Goal: Information Seeking & Learning: Compare options

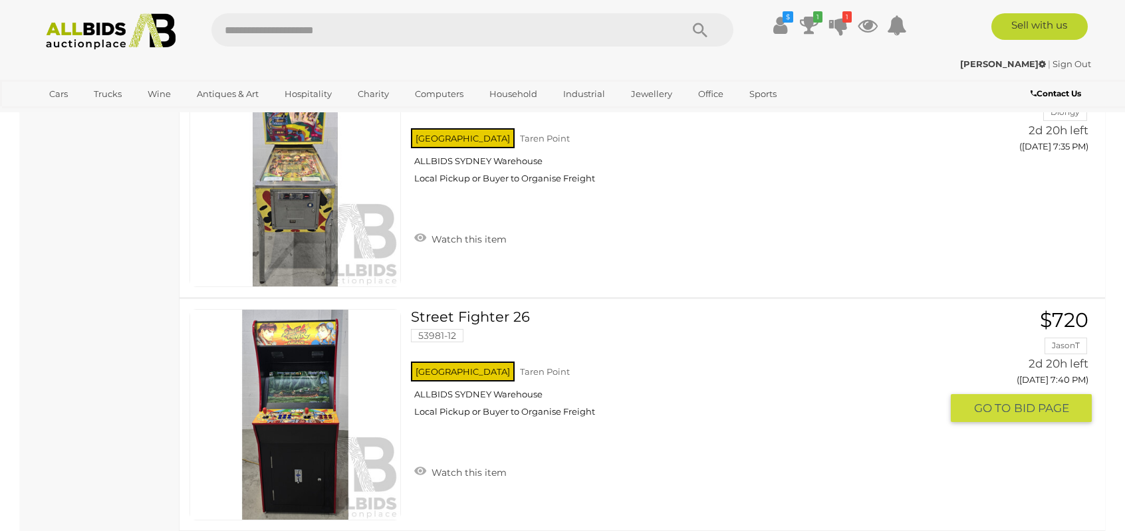
scroll to position [1596, 0]
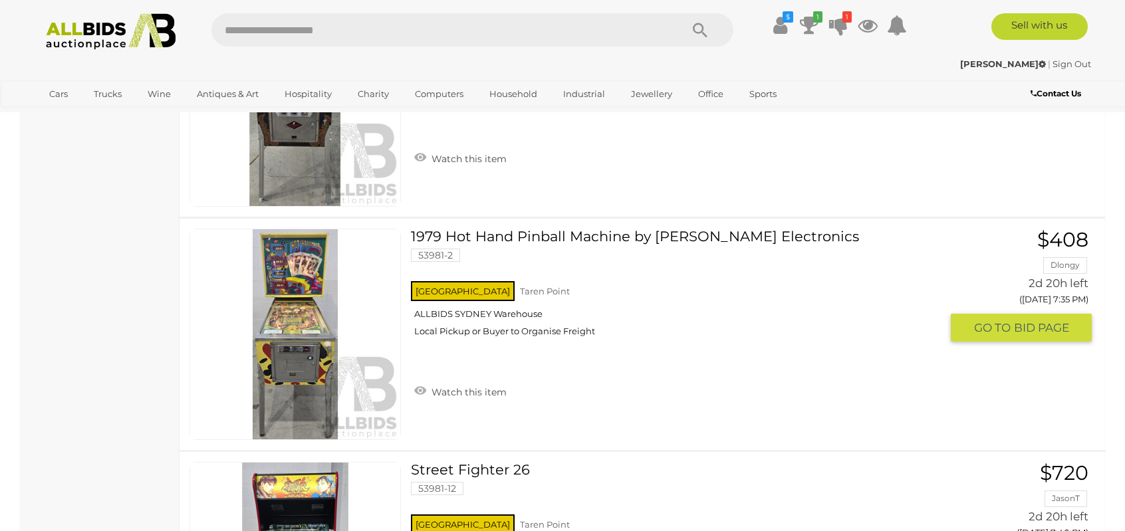
click at [294, 299] on link at bounding box center [295, 334] width 211 height 211
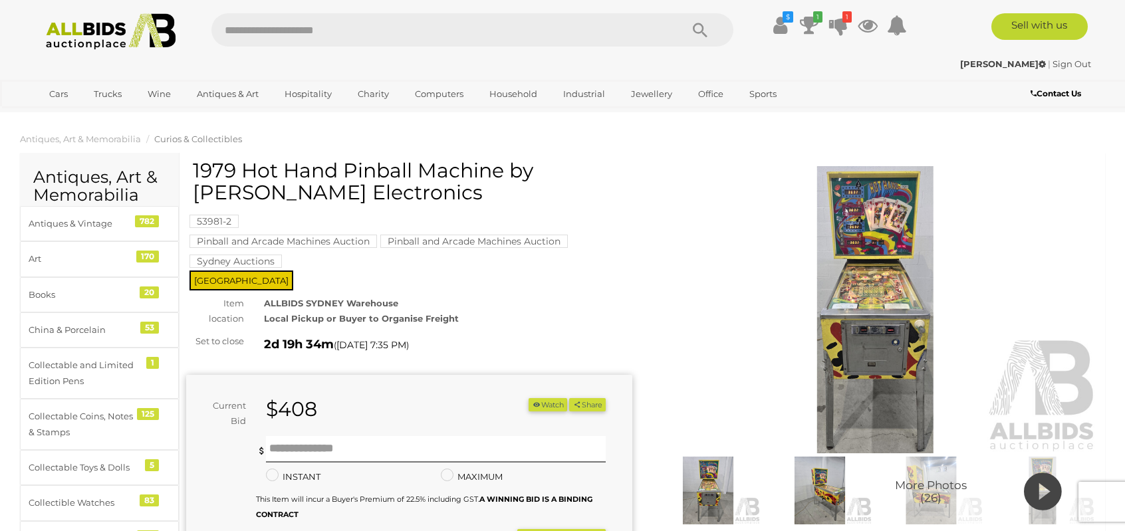
click at [872, 276] on img at bounding box center [875, 309] width 446 height 287
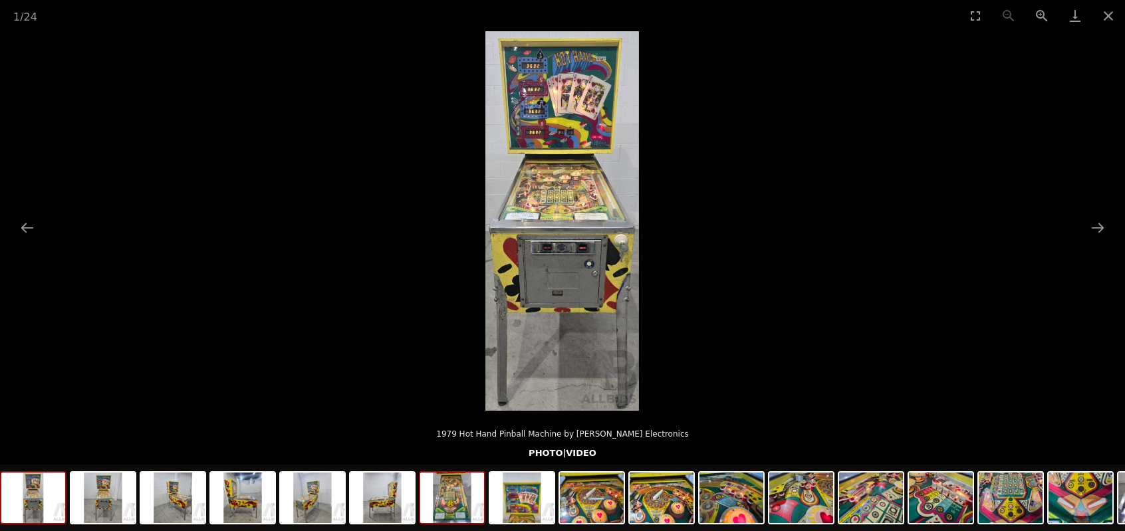
click at [454, 507] on img at bounding box center [452, 498] width 64 height 51
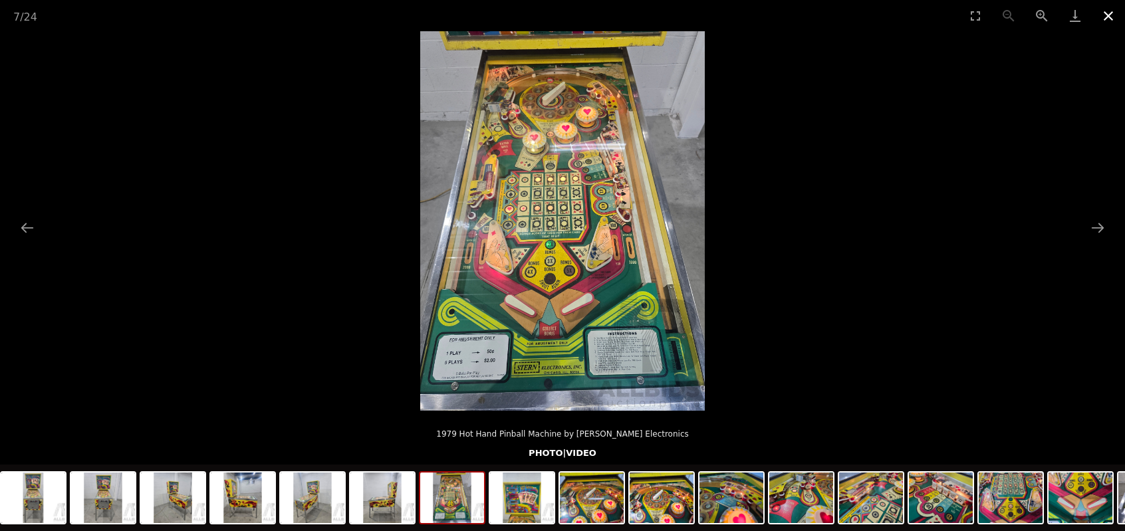
click at [1108, 13] on button "Close gallery" at bounding box center [1108, 15] width 33 height 31
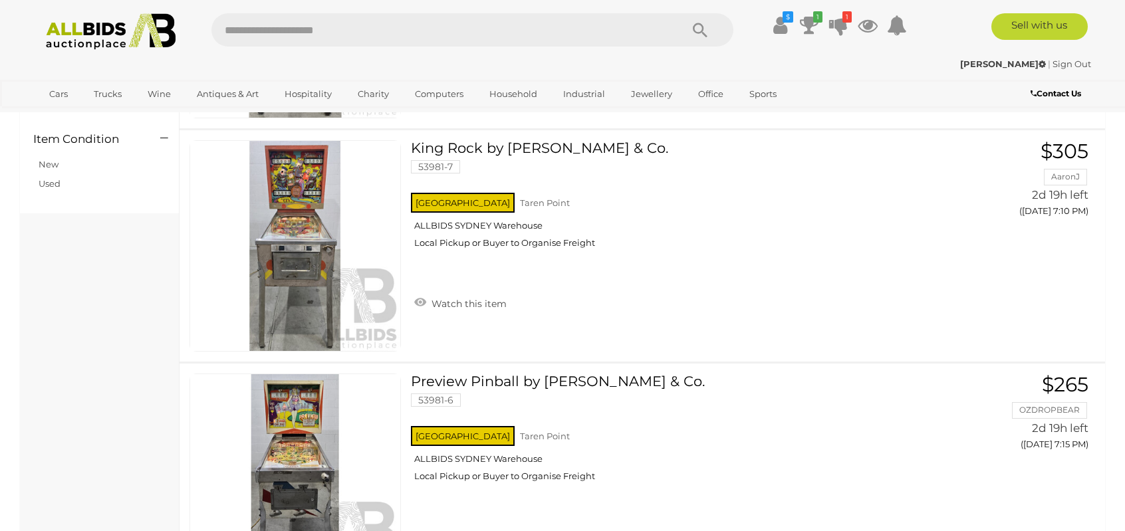
scroll to position [613, 0]
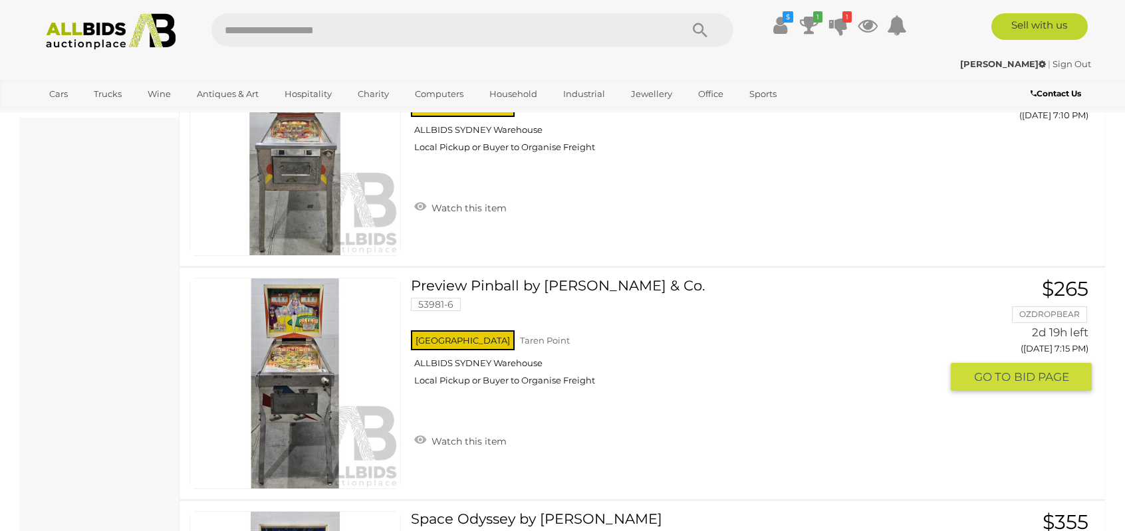
click at [564, 281] on link "Preview Pinball by D. Gottlieb & Co. 53981-6 NSW Taren Point ALLBIDS SYDNEY War…" at bounding box center [681, 337] width 520 height 118
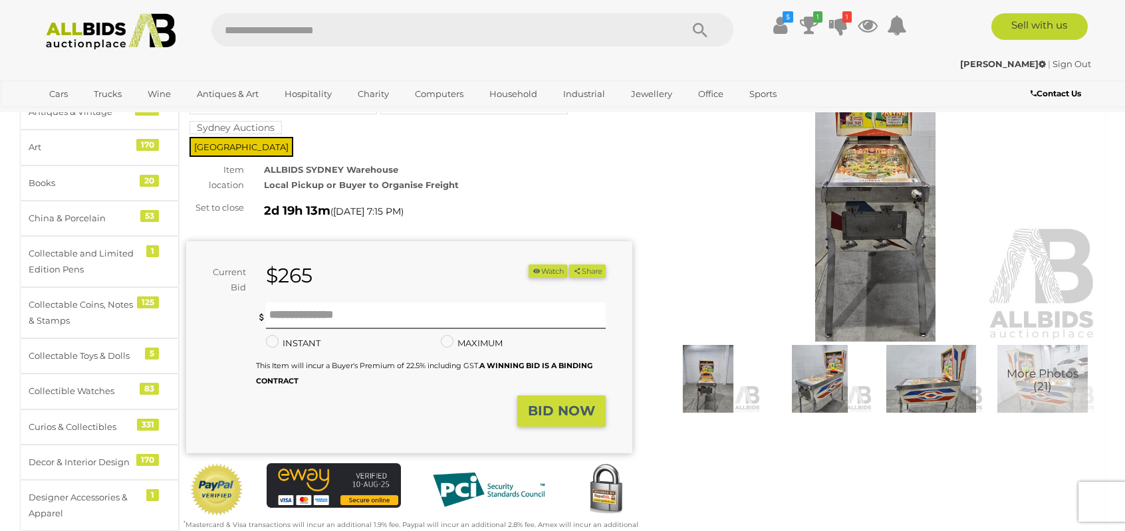
scroll to position [133, 0]
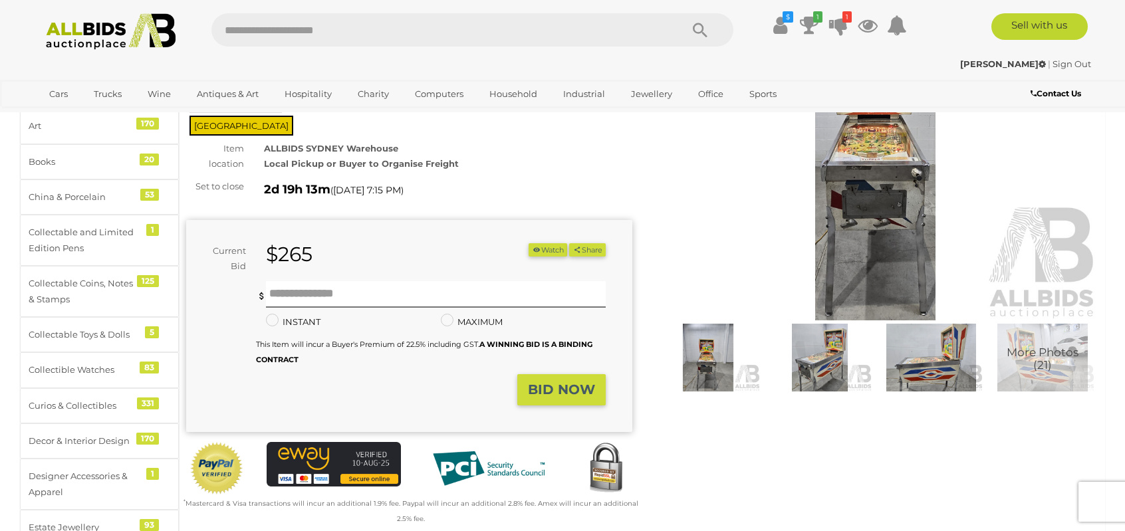
click at [1060, 362] on span "More Photos (21)" at bounding box center [1043, 358] width 72 height 25
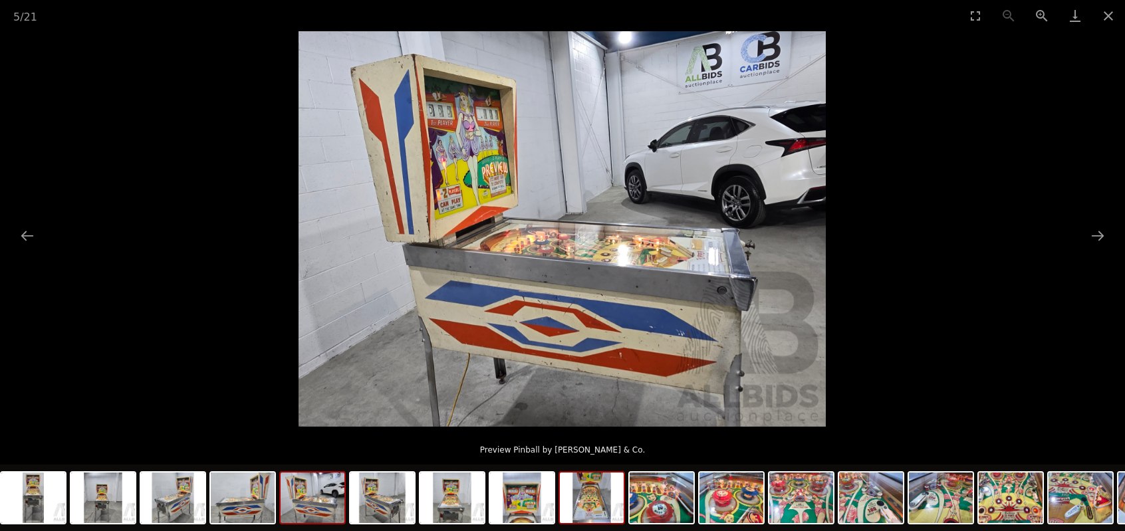
click at [593, 506] on img at bounding box center [592, 498] width 64 height 51
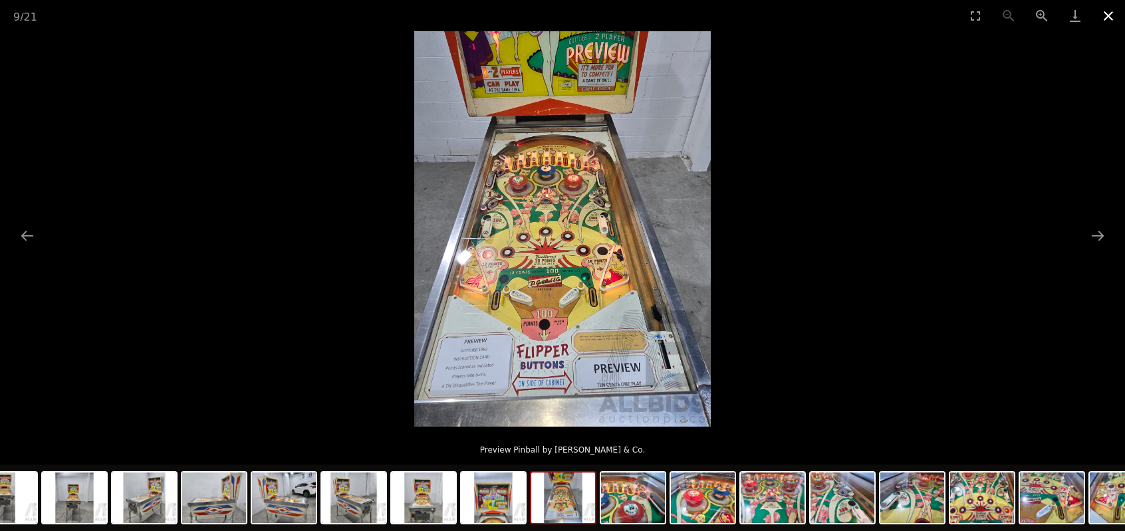
click at [1107, 15] on button "Close gallery" at bounding box center [1108, 15] width 33 height 31
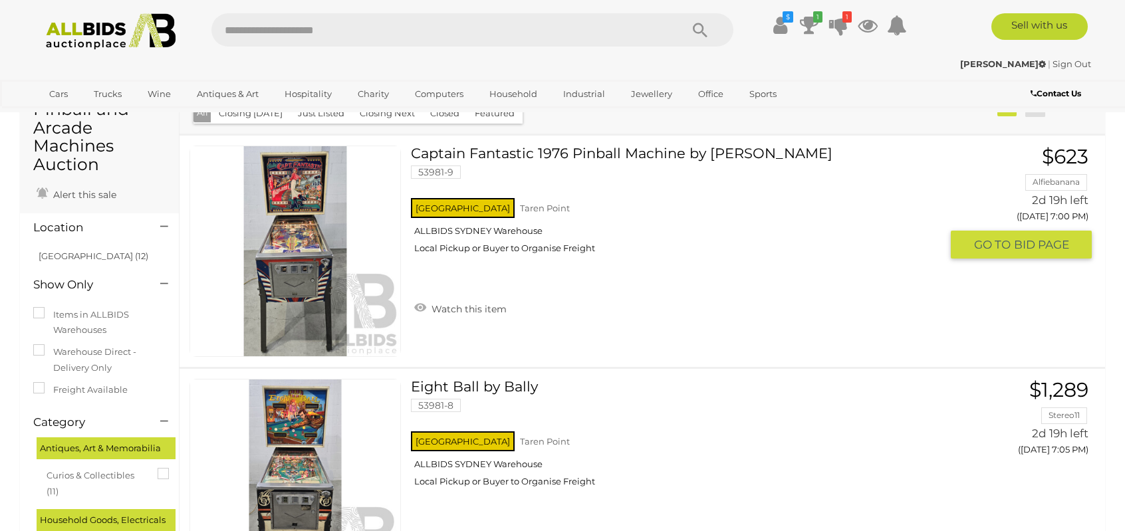
scroll to position [67, 0]
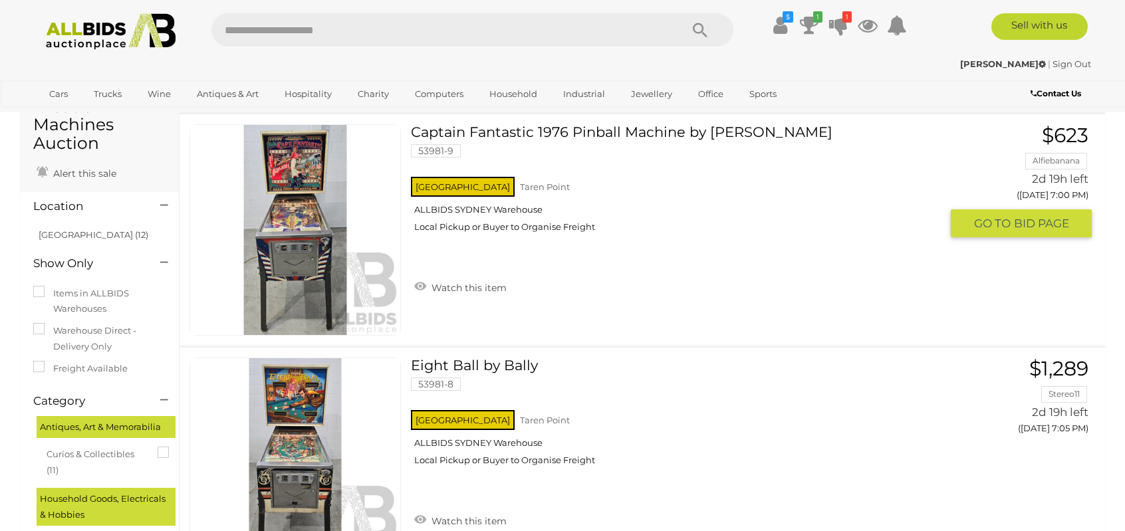
click at [478, 132] on link "Captain Fantastic 1976 Pinball Machine by Bally 53981-9 [GEOGRAPHIC_DATA] [GEOG…" at bounding box center [681, 183] width 520 height 118
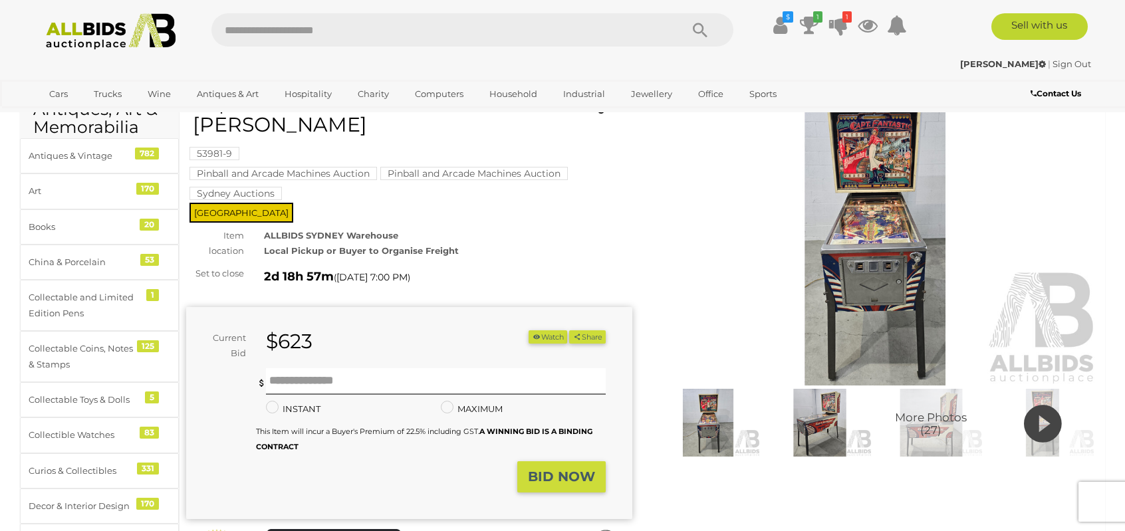
scroll to position [133, 0]
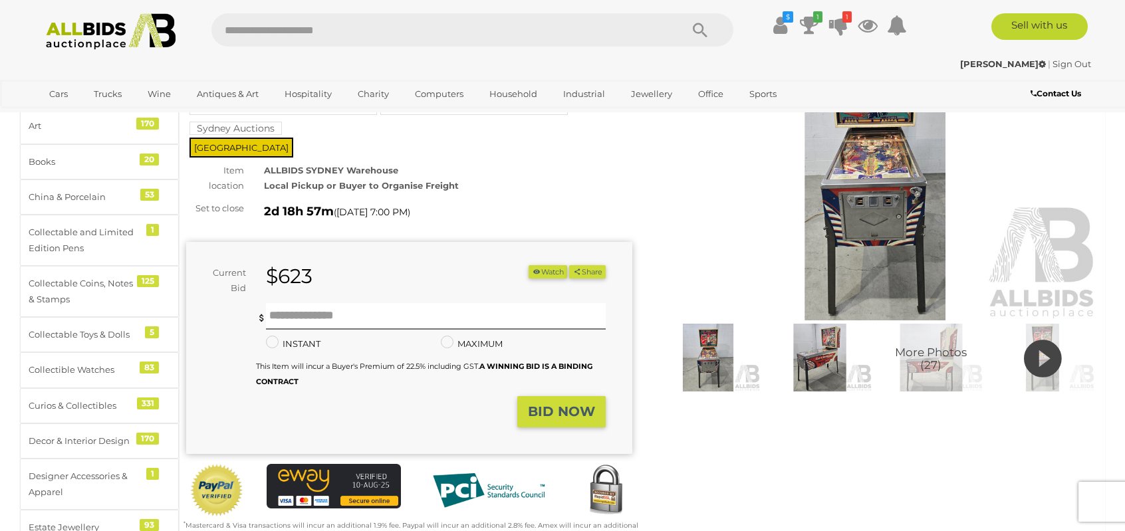
click at [1039, 356] on icon at bounding box center [1043, 359] width 38 height 45
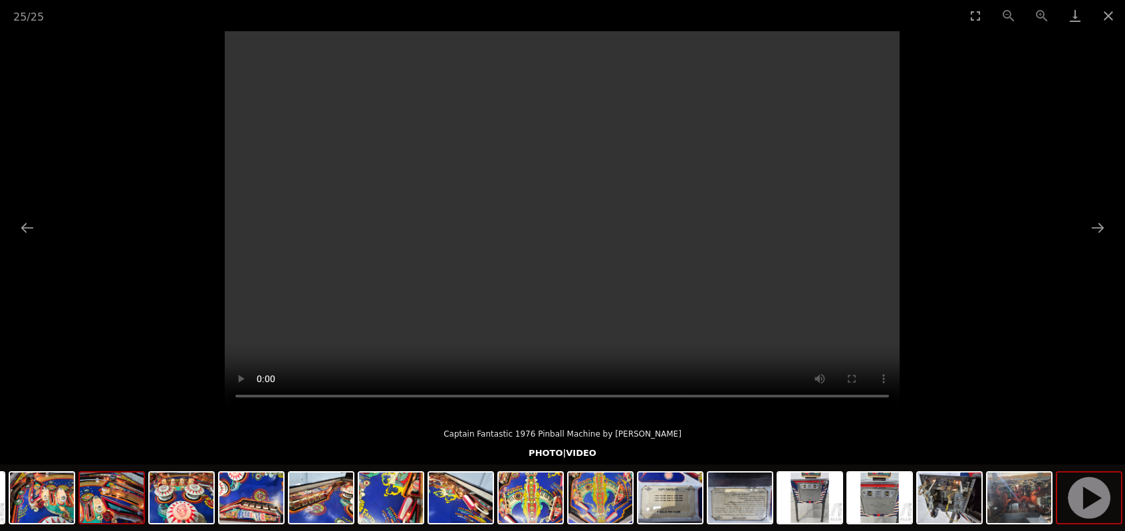
click at [102, 505] on img at bounding box center [112, 498] width 64 height 51
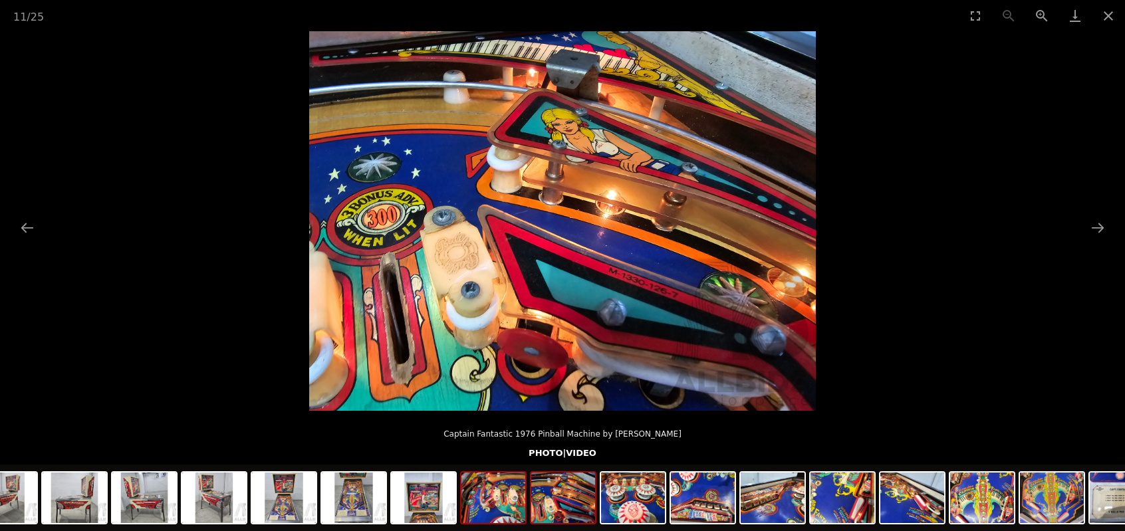
click at [504, 508] on img at bounding box center [494, 498] width 64 height 51
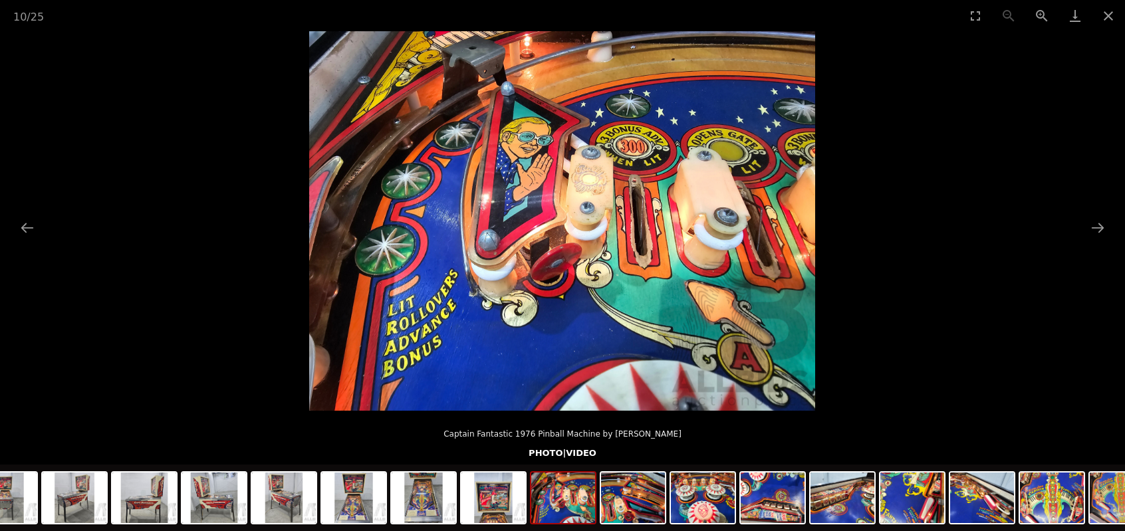
scroll to position [333, 0]
click at [1110, 13] on button "Close gallery" at bounding box center [1108, 15] width 33 height 31
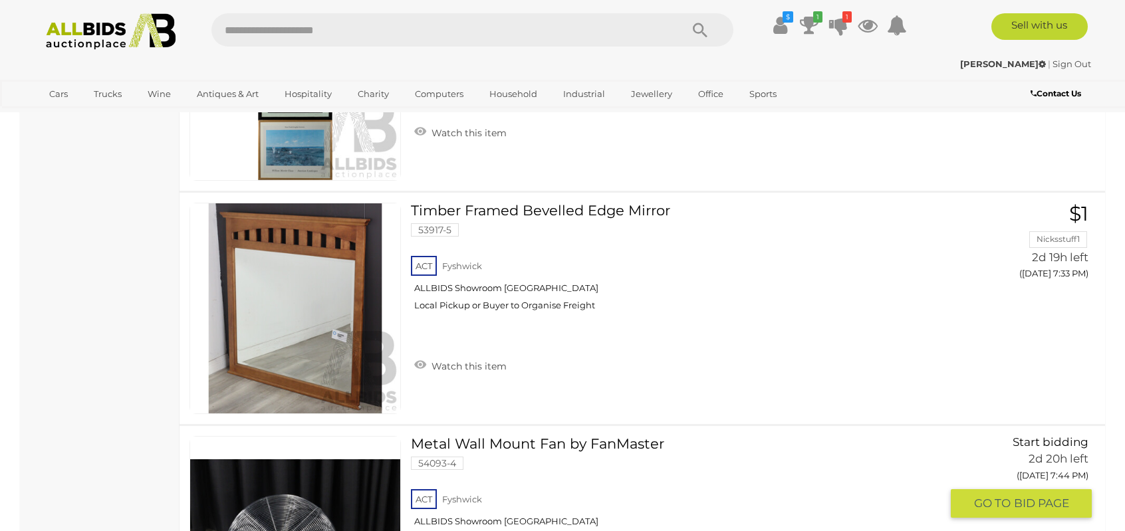
scroll to position [4256, 0]
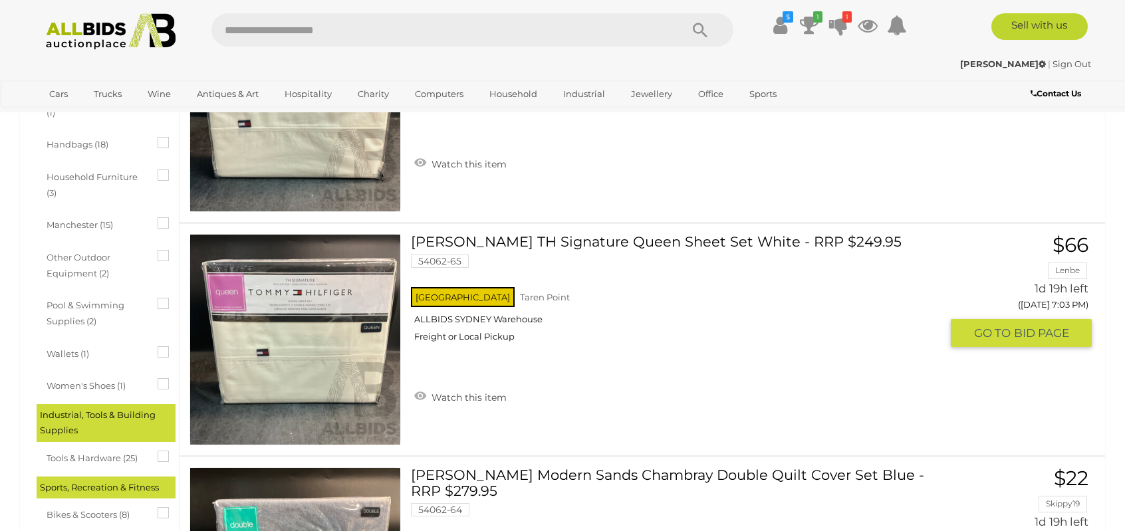
scroll to position [798, 0]
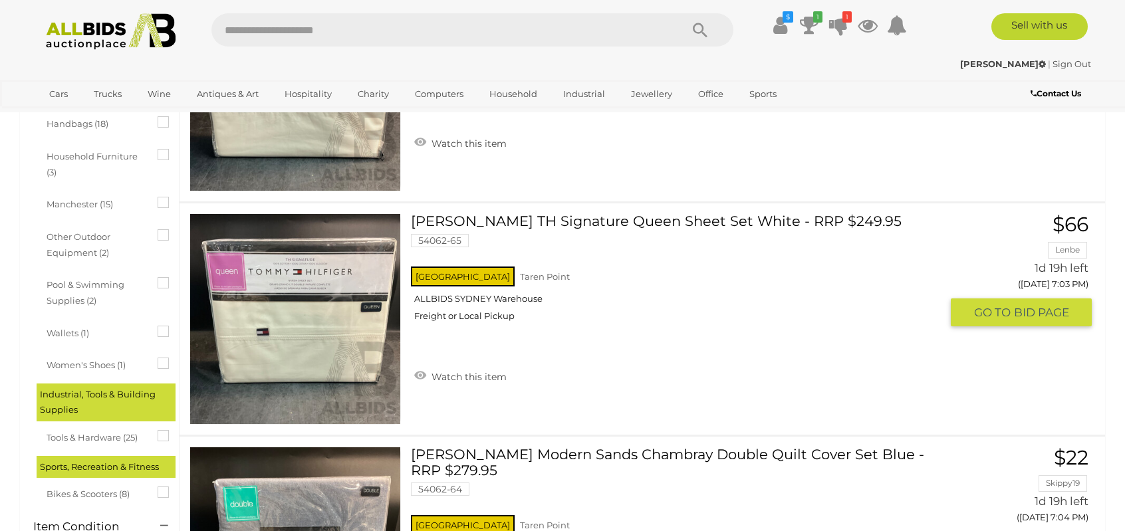
click at [317, 304] on link at bounding box center [295, 318] width 211 height 211
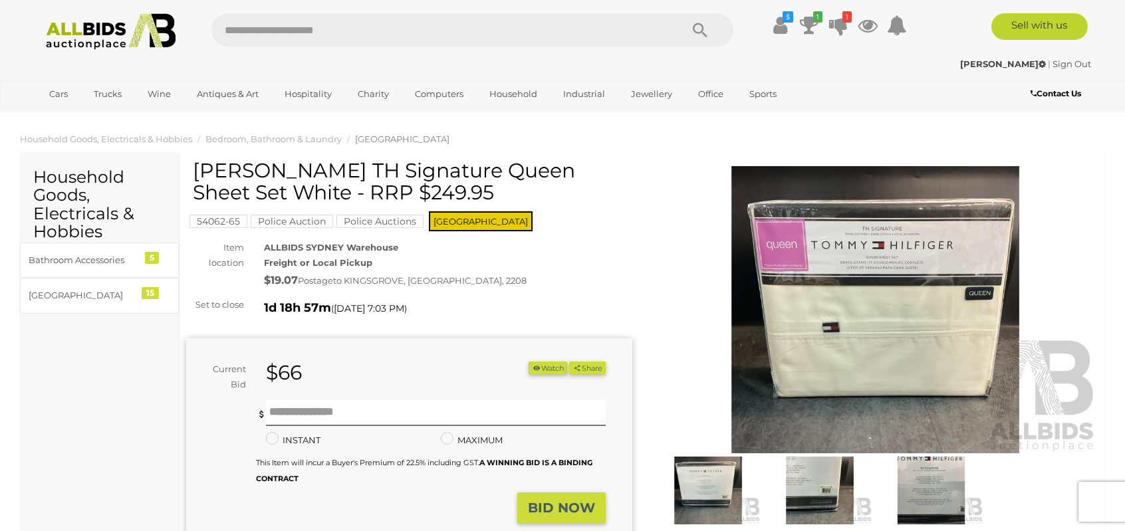
click at [902, 252] on img at bounding box center [875, 309] width 446 height 287
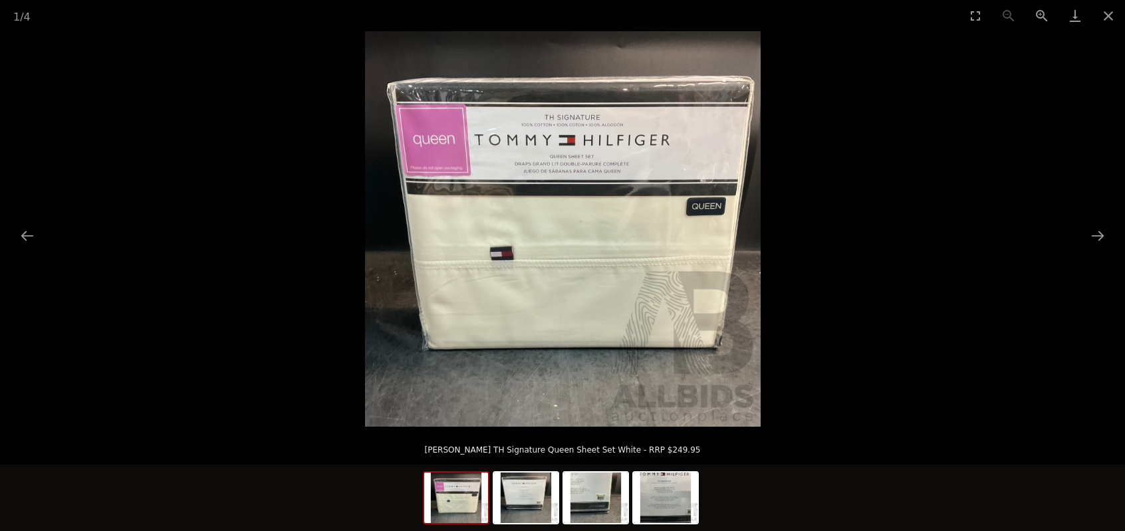
scroll to position [133, 0]
click at [1097, 232] on button "Next slide" at bounding box center [1098, 236] width 28 height 26
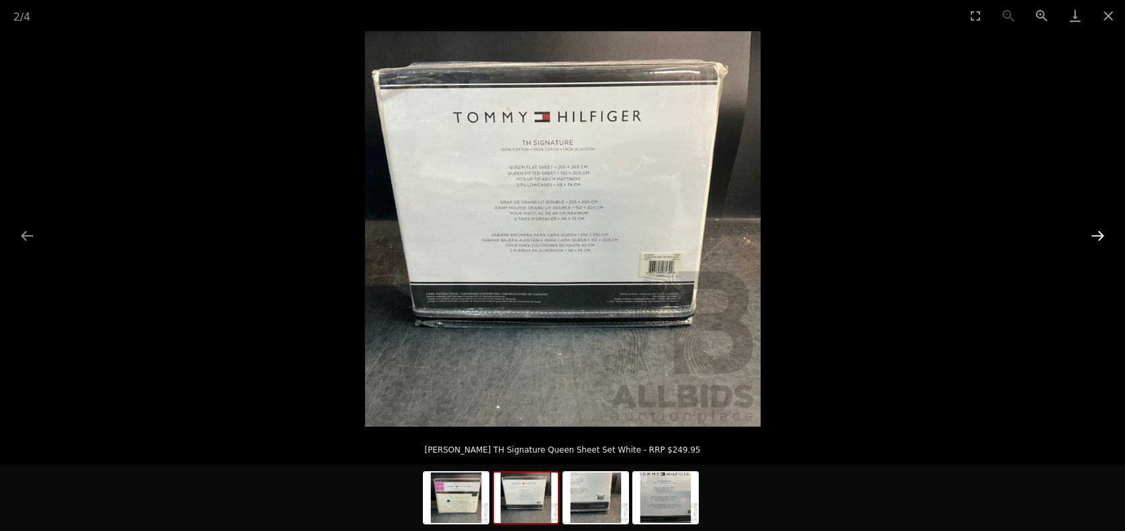
click at [1099, 236] on button "Next slide" at bounding box center [1098, 236] width 28 height 26
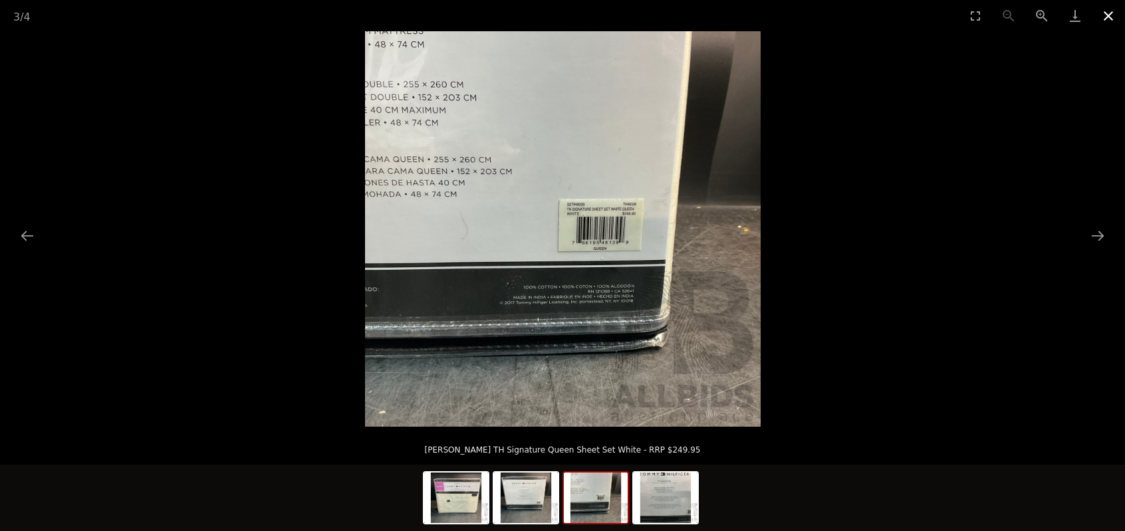
click at [1107, 14] on button "Close gallery" at bounding box center [1108, 15] width 33 height 31
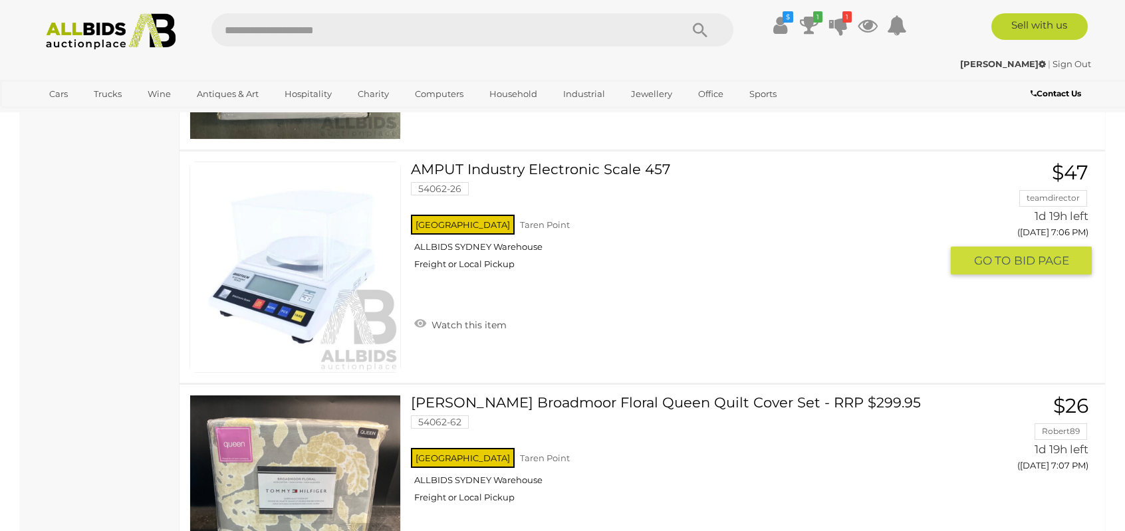
scroll to position [1530, 0]
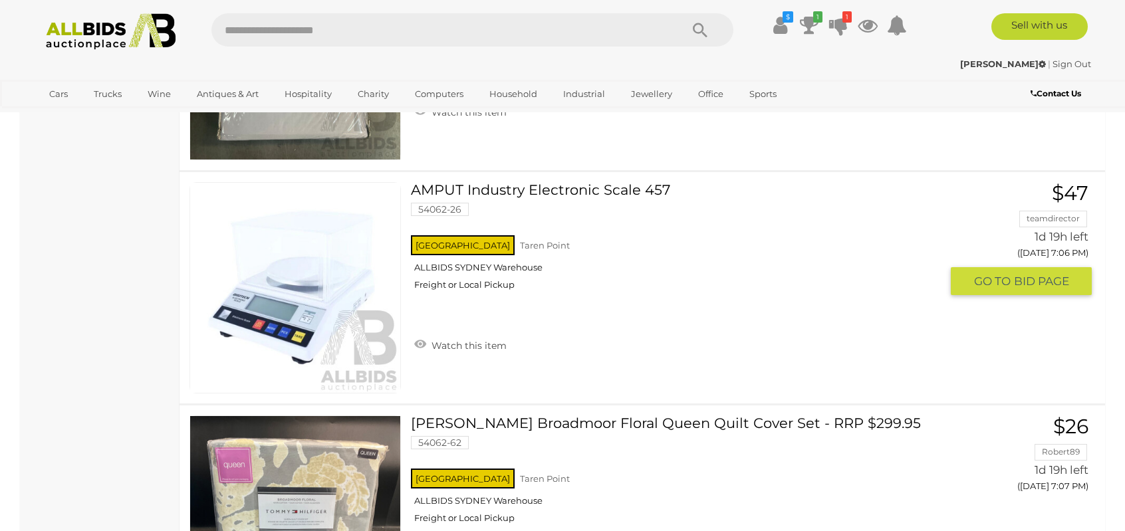
click at [290, 265] on link at bounding box center [295, 287] width 211 height 211
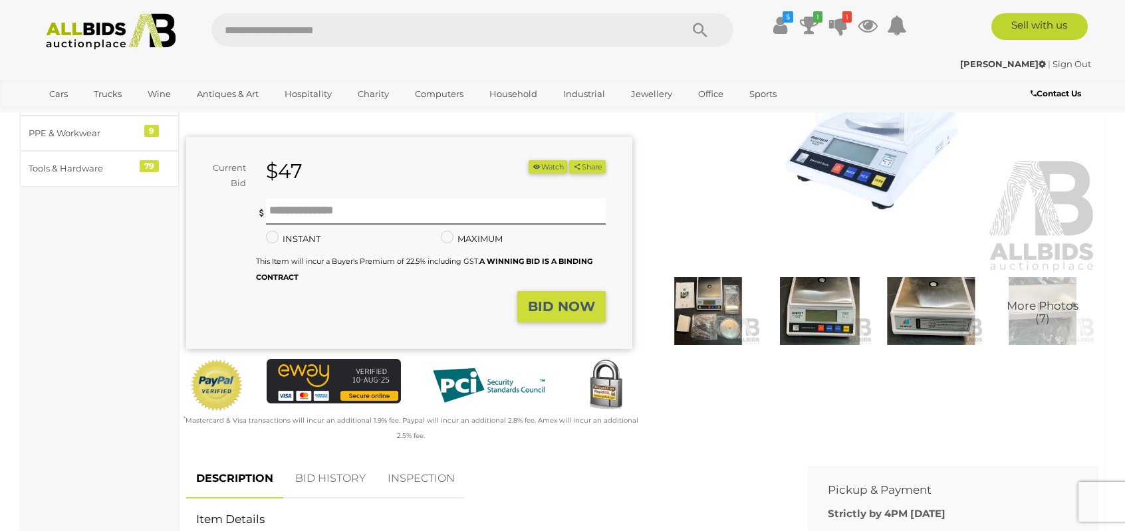
scroll to position [67, 0]
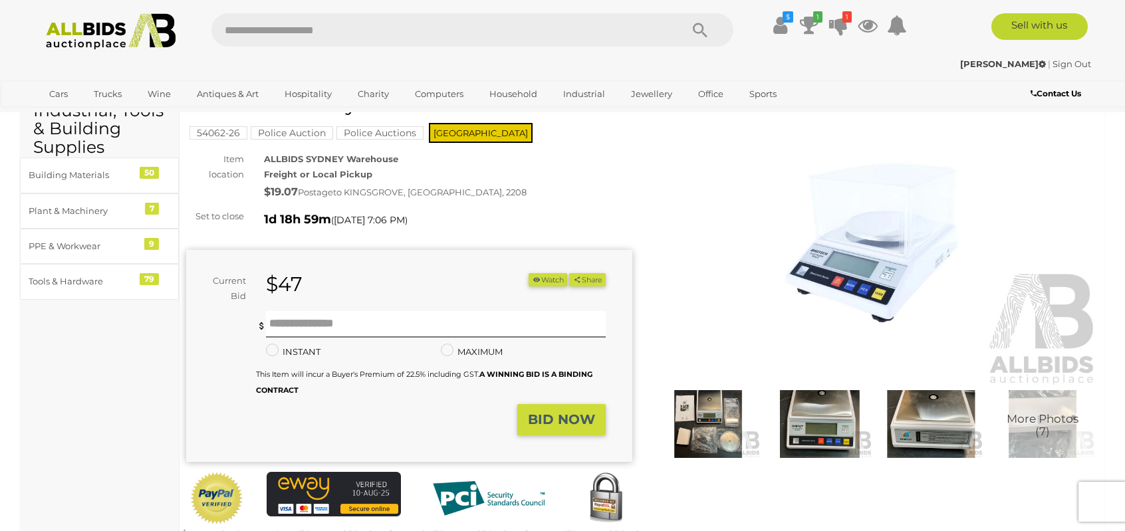
click at [720, 428] on img at bounding box center [708, 424] width 105 height 68
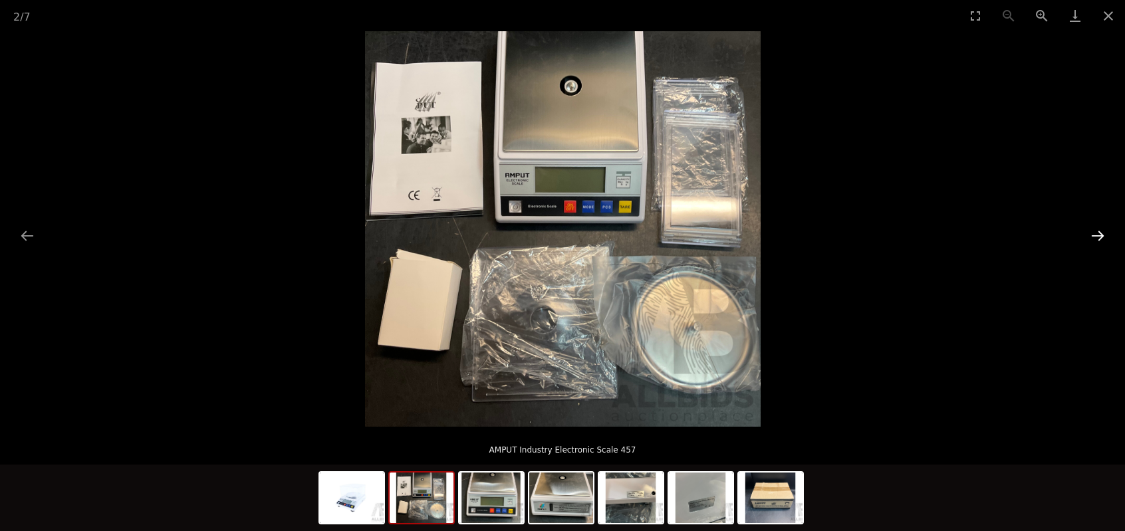
click at [1097, 232] on button "Next slide" at bounding box center [1098, 236] width 28 height 26
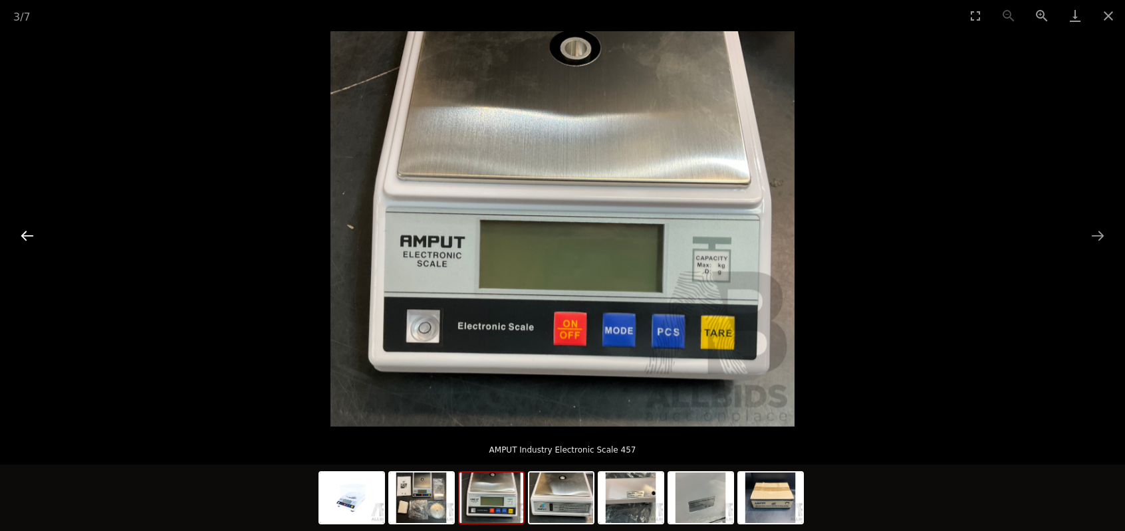
click at [26, 235] on button "Previous slide" at bounding box center [27, 236] width 28 height 26
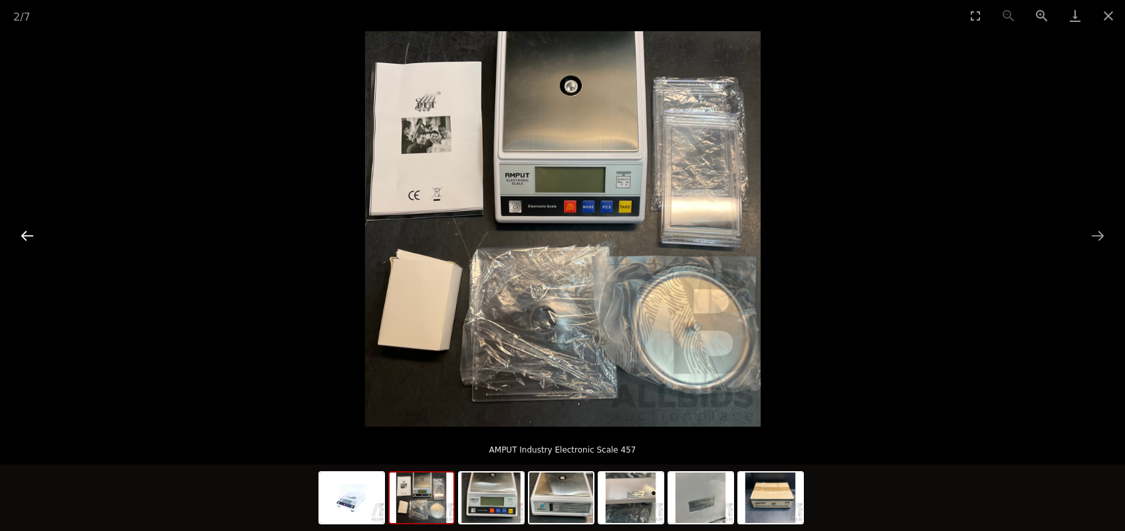
click at [26, 235] on button "Previous slide" at bounding box center [27, 236] width 28 height 26
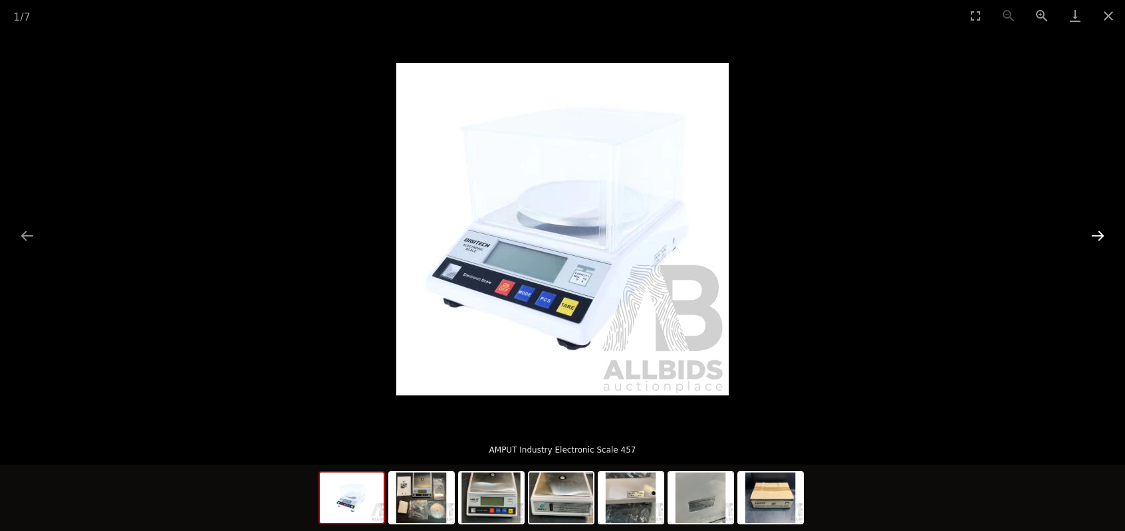
click at [1100, 234] on button "Next slide" at bounding box center [1098, 236] width 28 height 26
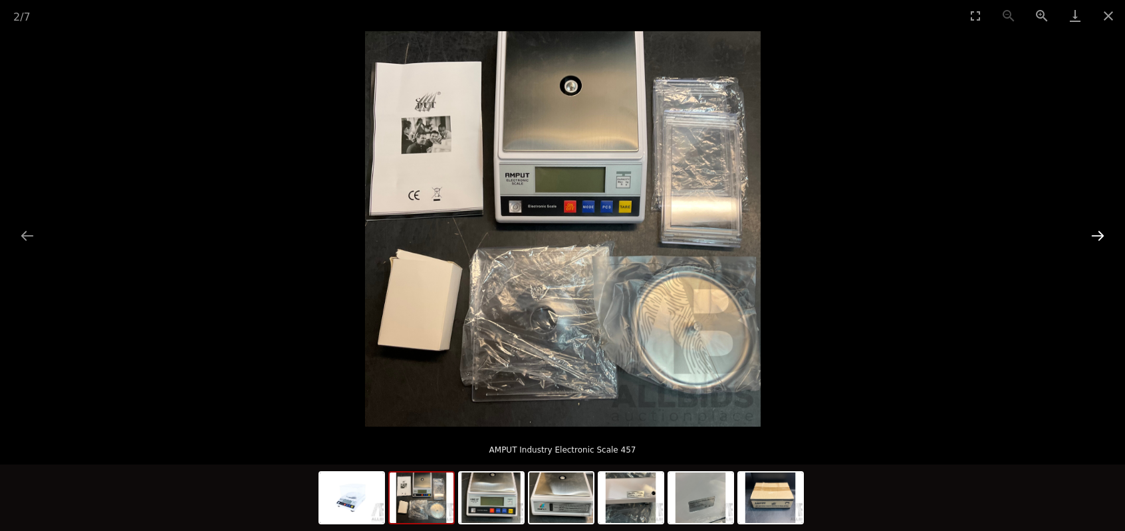
click at [1100, 234] on button "Next slide" at bounding box center [1098, 236] width 28 height 26
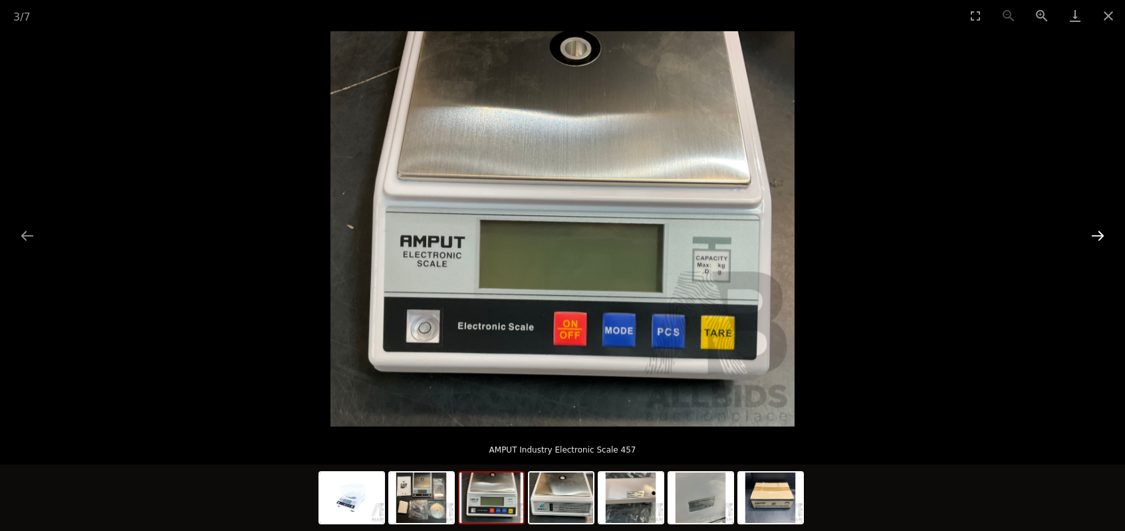
click at [1101, 235] on button "Next slide" at bounding box center [1098, 236] width 28 height 26
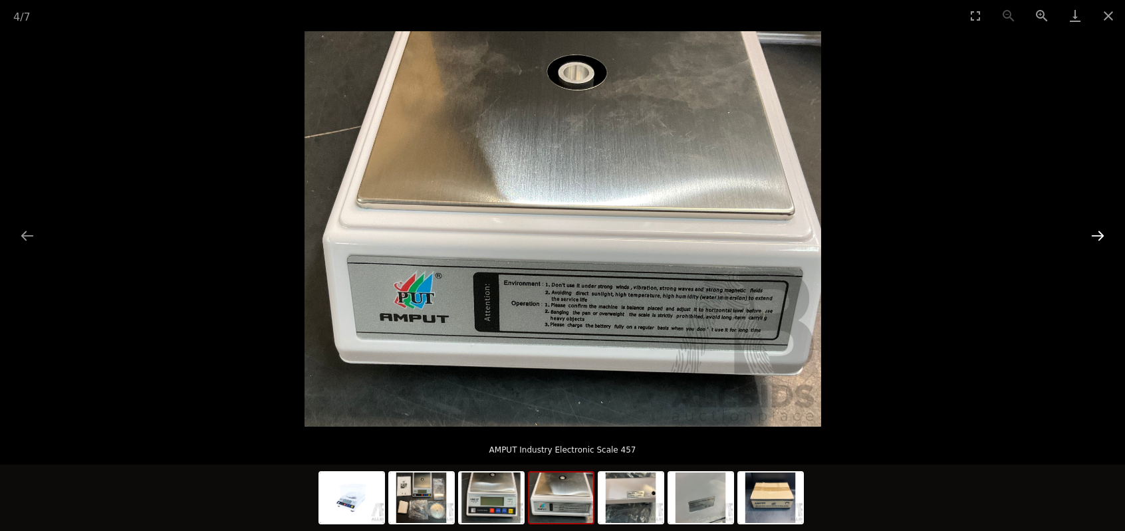
click at [1099, 237] on button "Next slide" at bounding box center [1098, 236] width 28 height 26
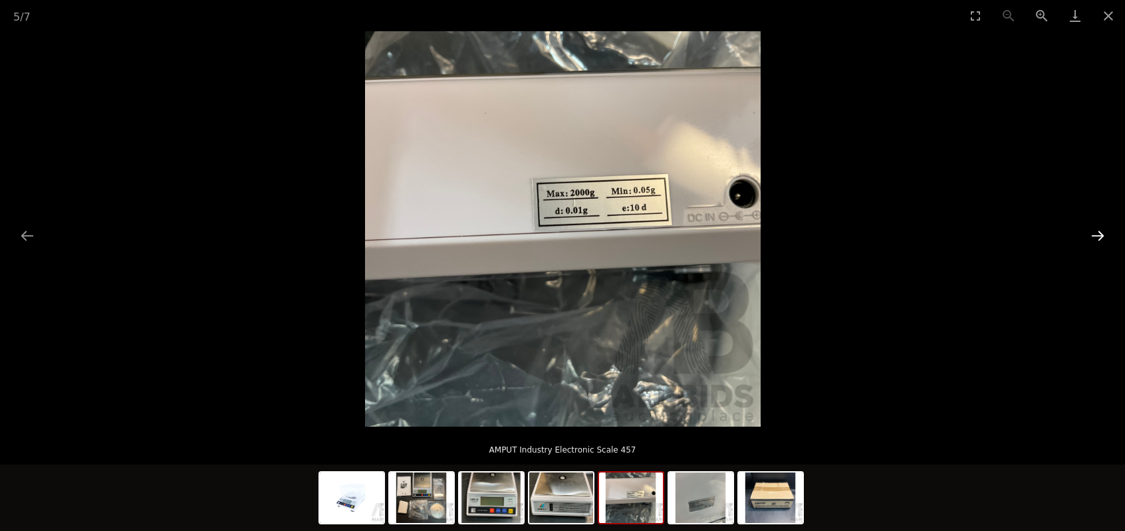
click at [1099, 237] on button "Next slide" at bounding box center [1098, 236] width 28 height 26
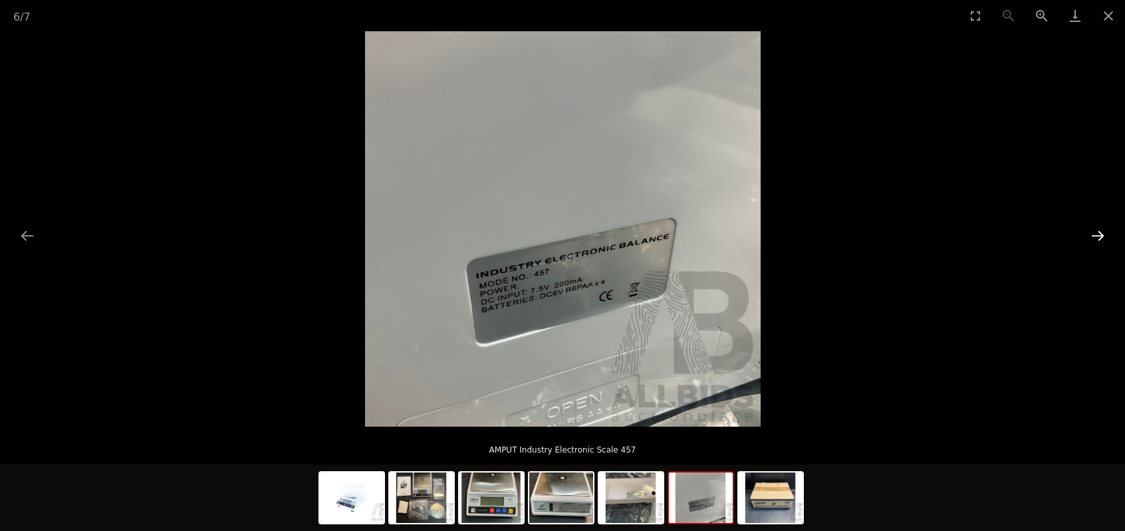
click at [1099, 237] on button "Next slide" at bounding box center [1098, 236] width 28 height 26
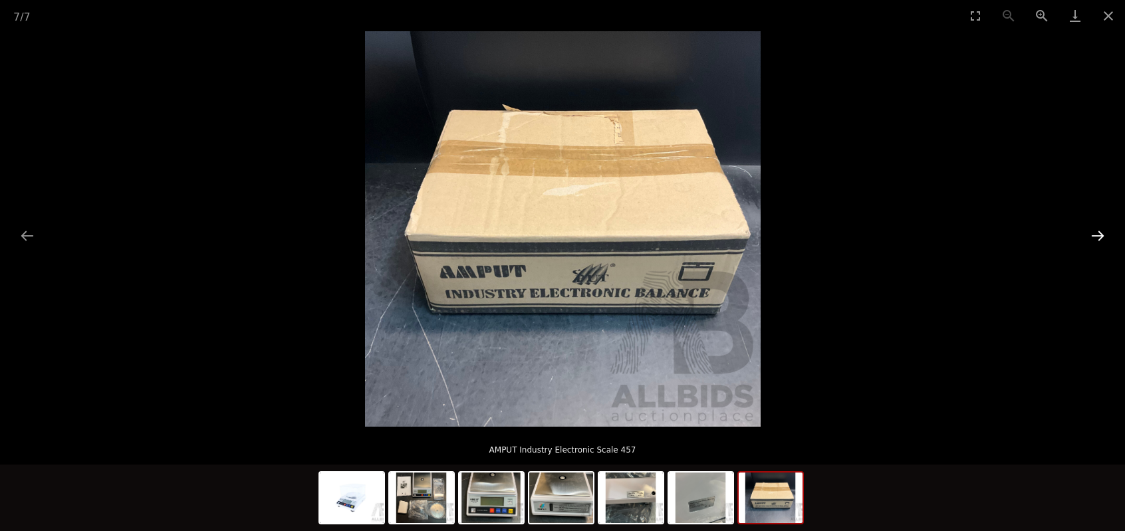
click at [1099, 237] on button "Next slide" at bounding box center [1098, 236] width 28 height 26
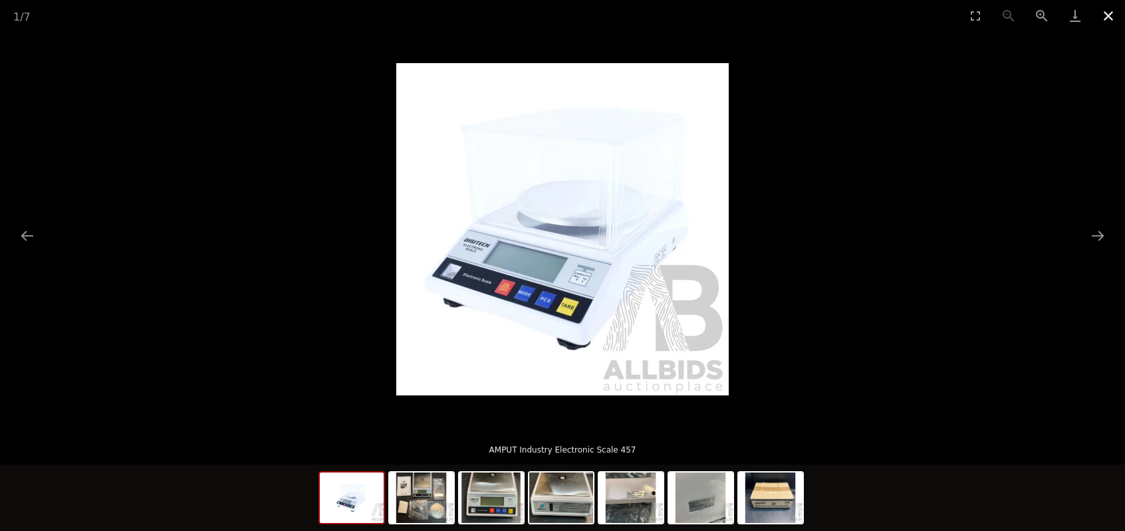
click at [1108, 15] on button "Close gallery" at bounding box center [1108, 15] width 33 height 31
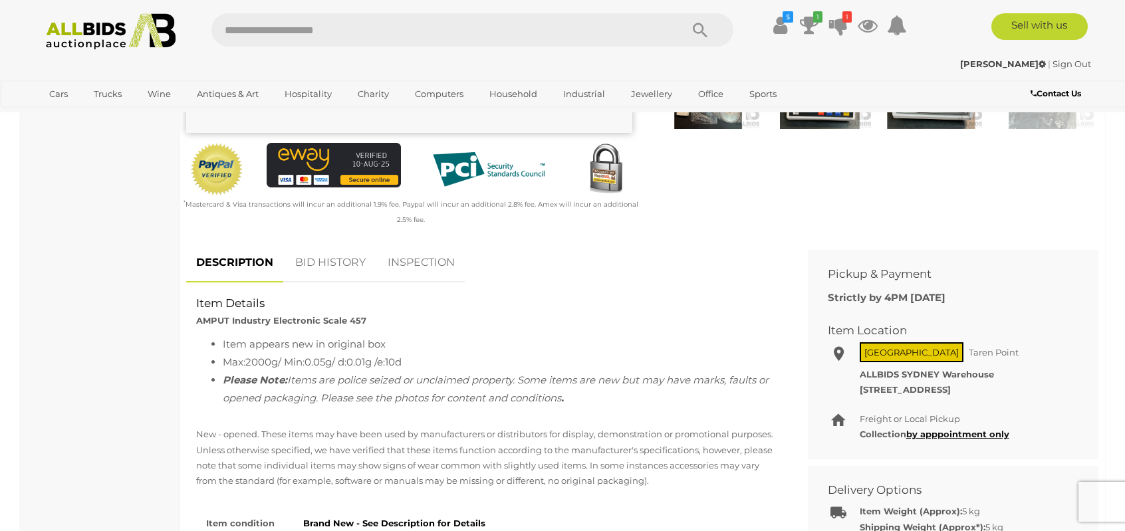
scroll to position [399, 0]
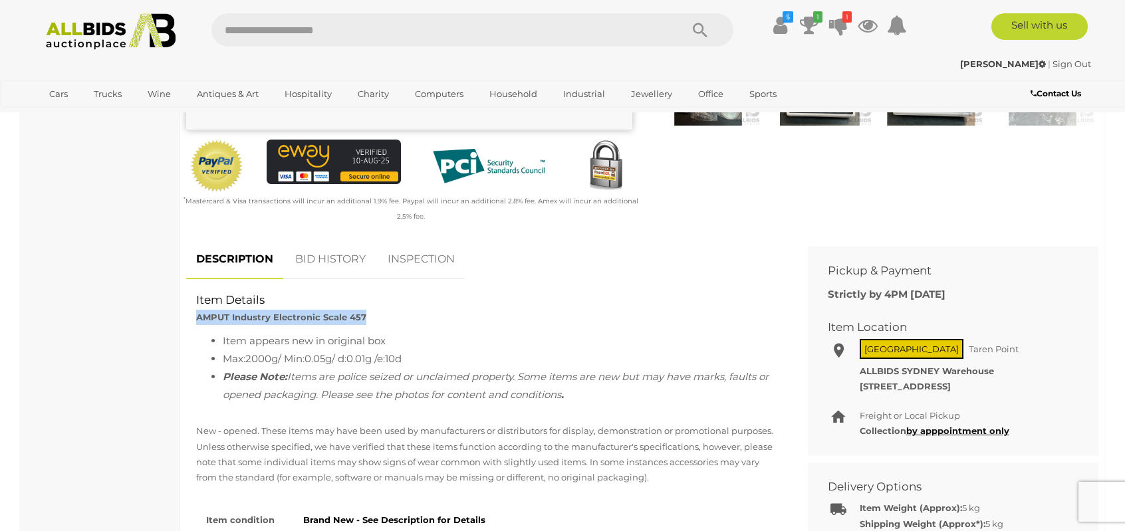
drag, startPoint x: 199, startPoint y: 316, endPoint x: 363, endPoint y: 321, distance: 164.3
click at [363, 321] on div "Item Details AMPUT Industry Electronic Scale 457" at bounding box center [487, 309] width 602 height 33
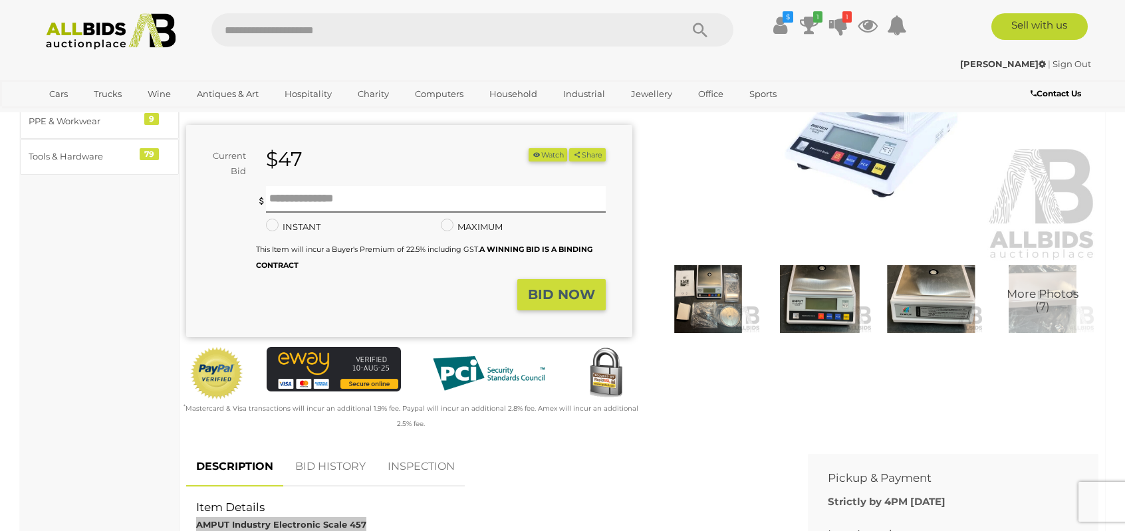
scroll to position [266, 0]
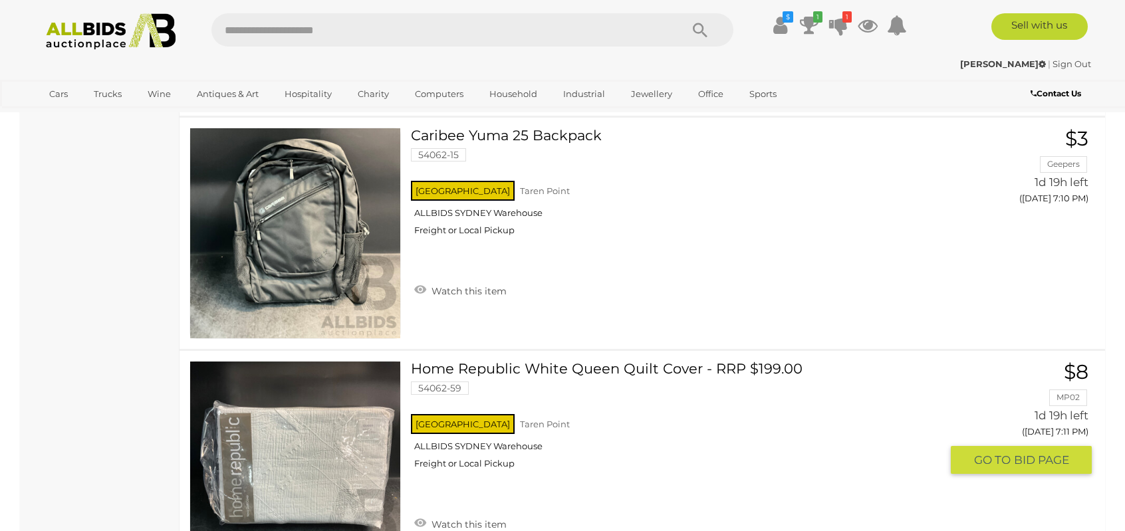
scroll to position [2495, 0]
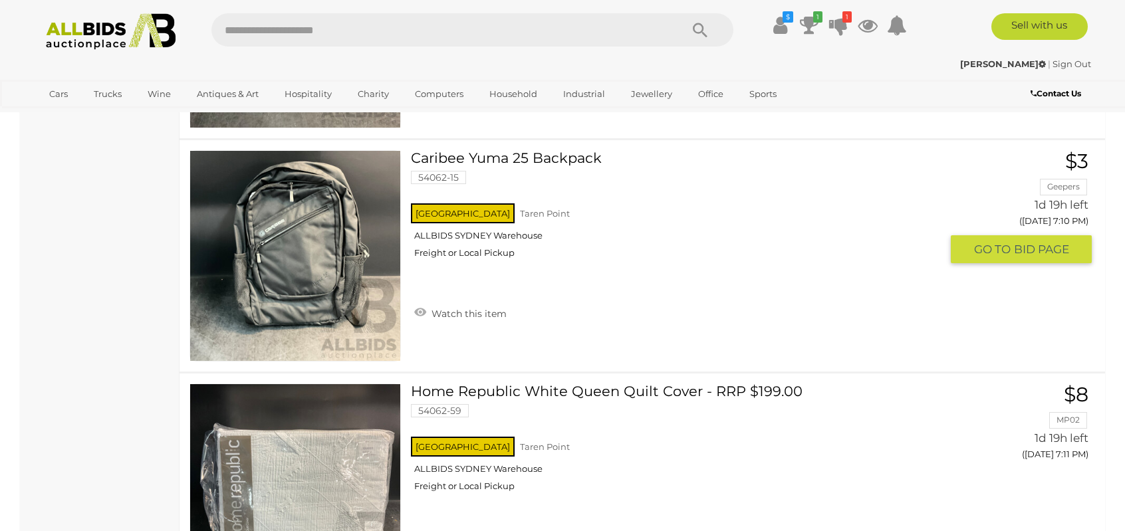
click at [479, 154] on link "Caribee Yuma 25 Backpack 54062-15 NSW Taren Point ALLBIDS SYDNEY Warehouse" at bounding box center [681, 209] width 520 height 118
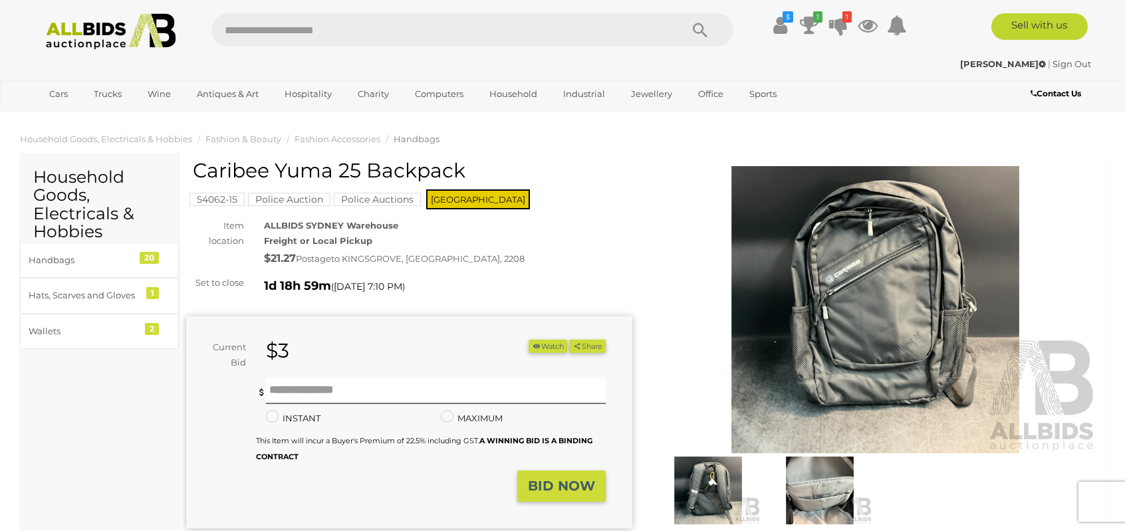
click at [893, 301] on img at bounding box center [875, 309] width 446 height 287
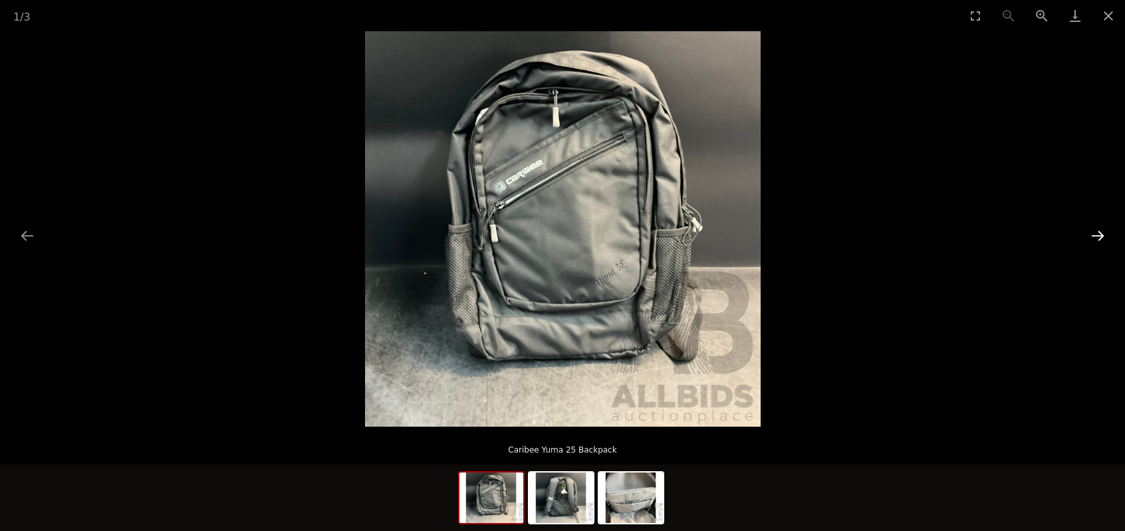
click at [1099, 235] on button "Next slide" at bounding box center [1098, 236] width 28 height 26
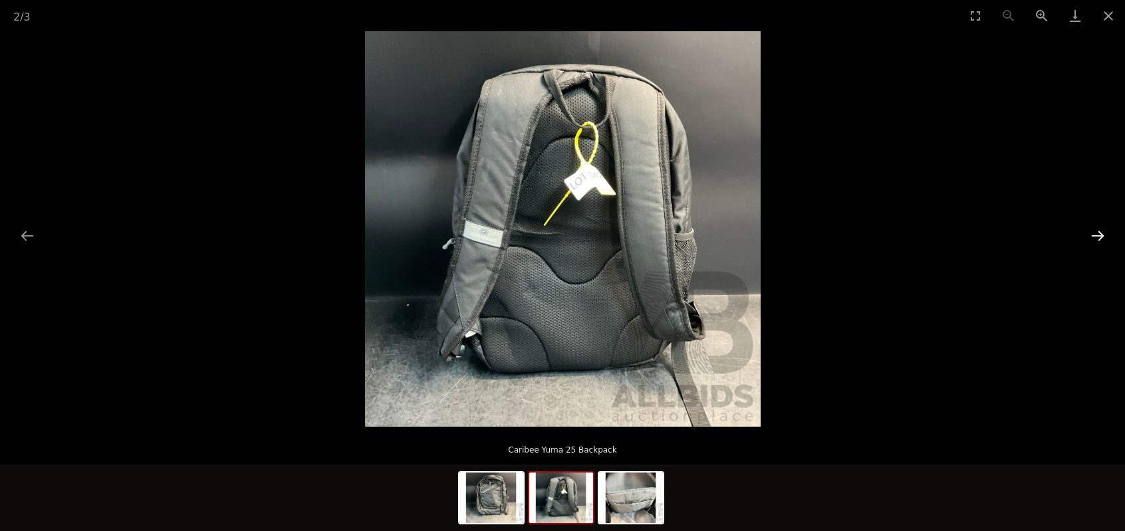
click at [1099, 235] on button "Next slide" at bounding box center [1098, 236] width 28 height 26
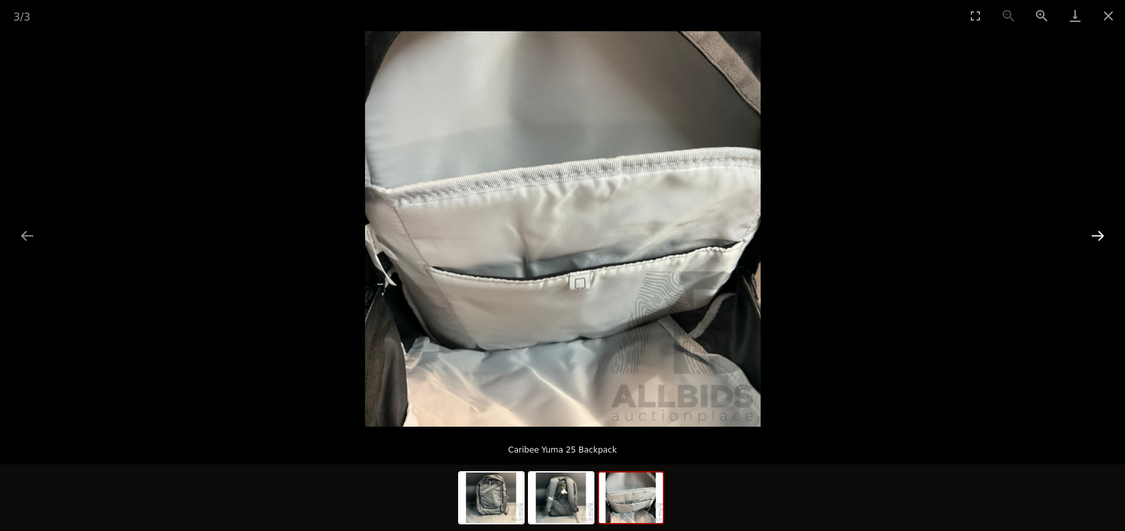
click at [1099, 235] on button "Next slide" at bounding box center [1098, 236] width 28 height 26
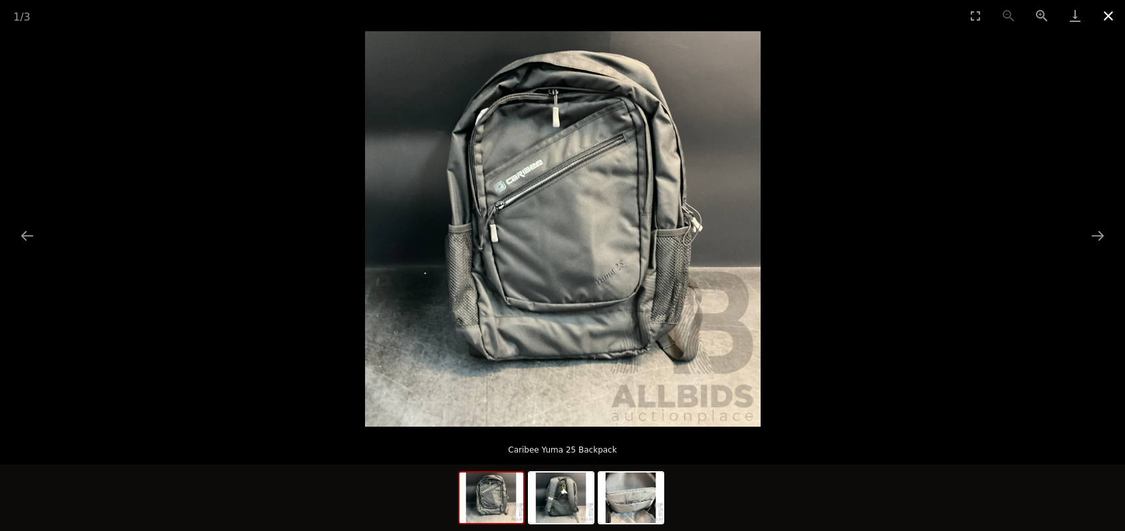
click at [1109, 14] on button "Close gallery" at bounding box center [1108, 15] width 33 height 31
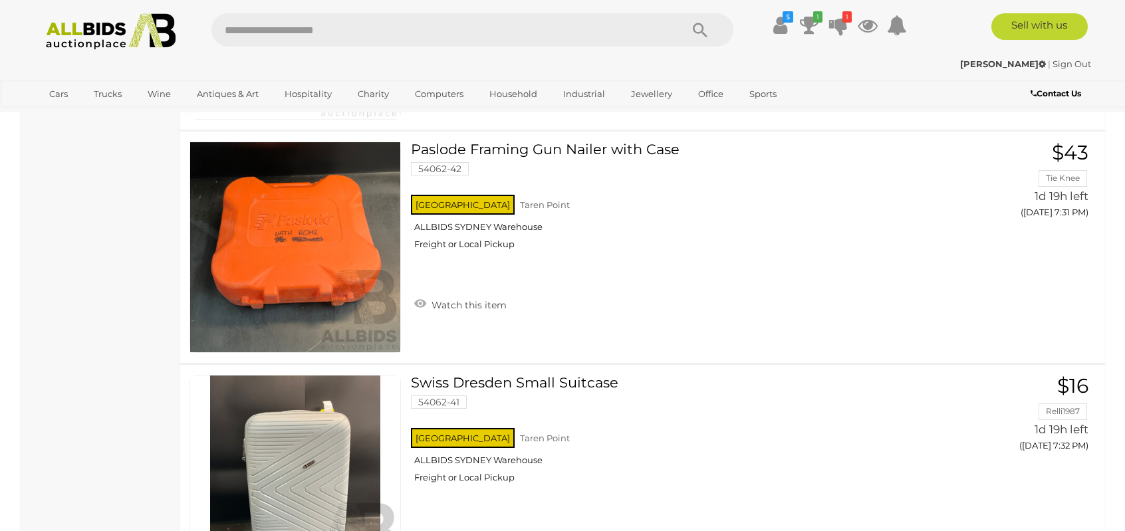
scroll to position [7884, 0]
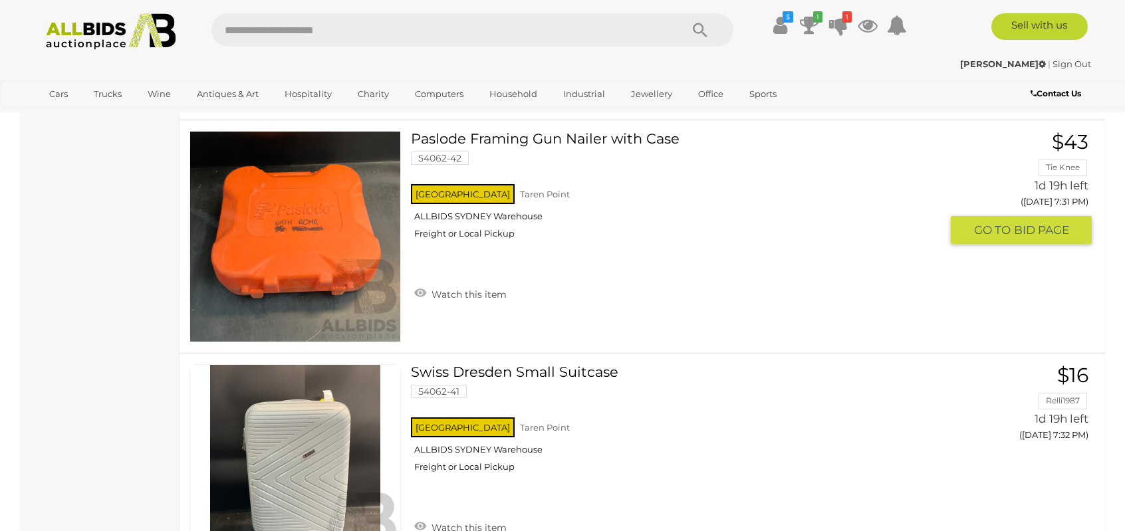
click at [322, 231] on link at bounding box center [295, 236] width 211 height 211
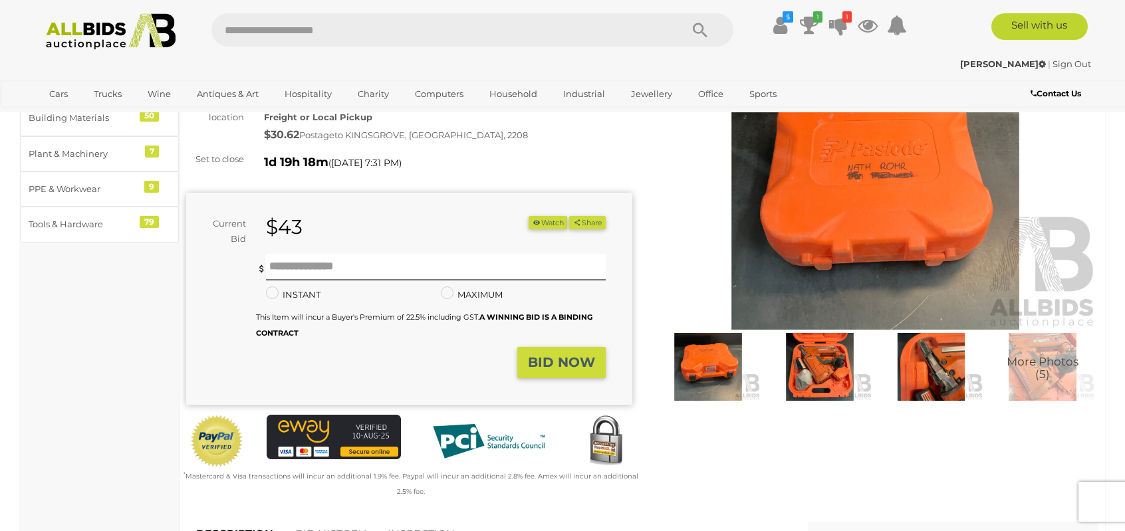
scroll to position [200, 0]
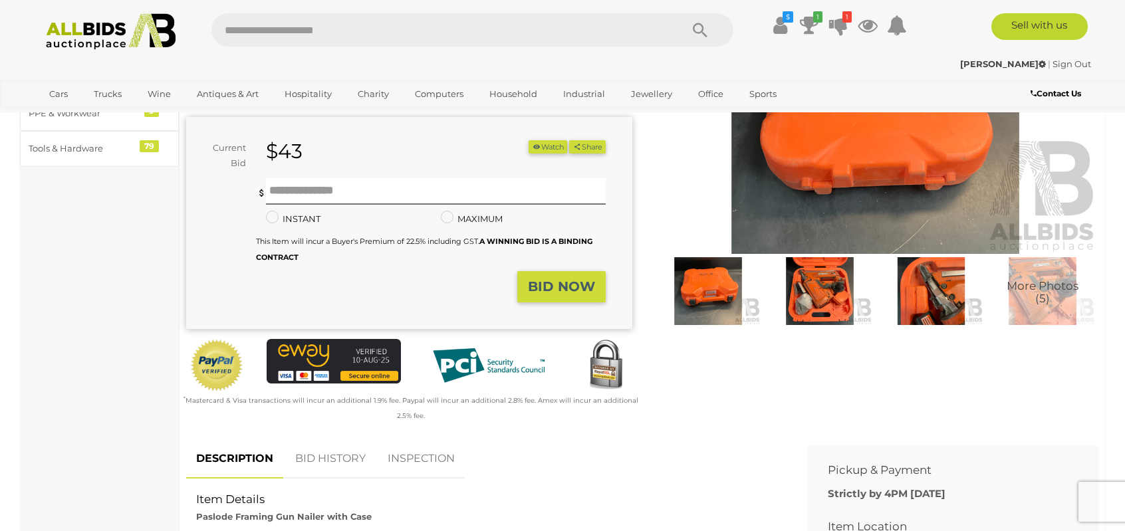
click at [817, 287] on img at bounding box center [819, 291] width 105 height 68
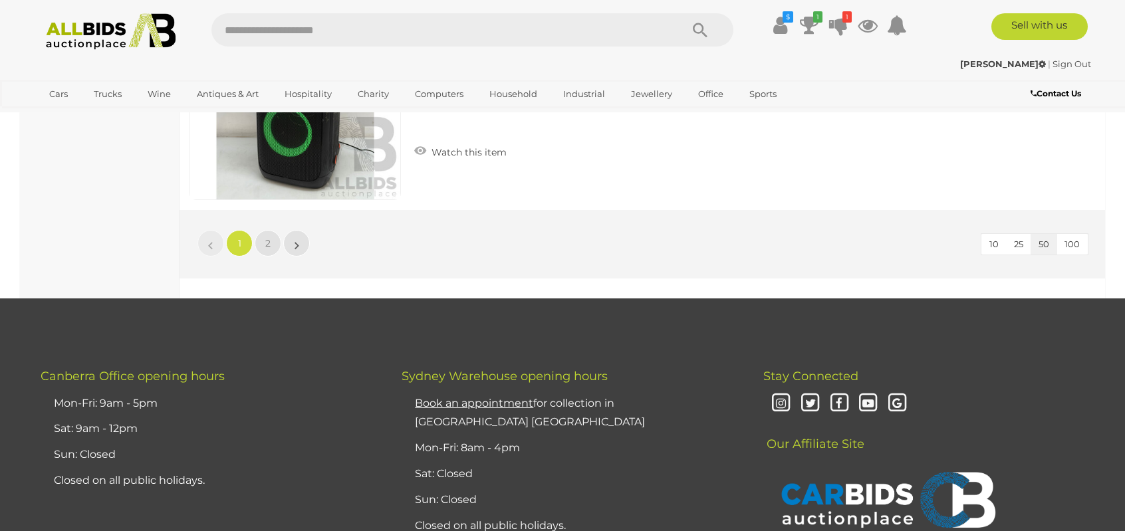
scroll to position [11785, 0]
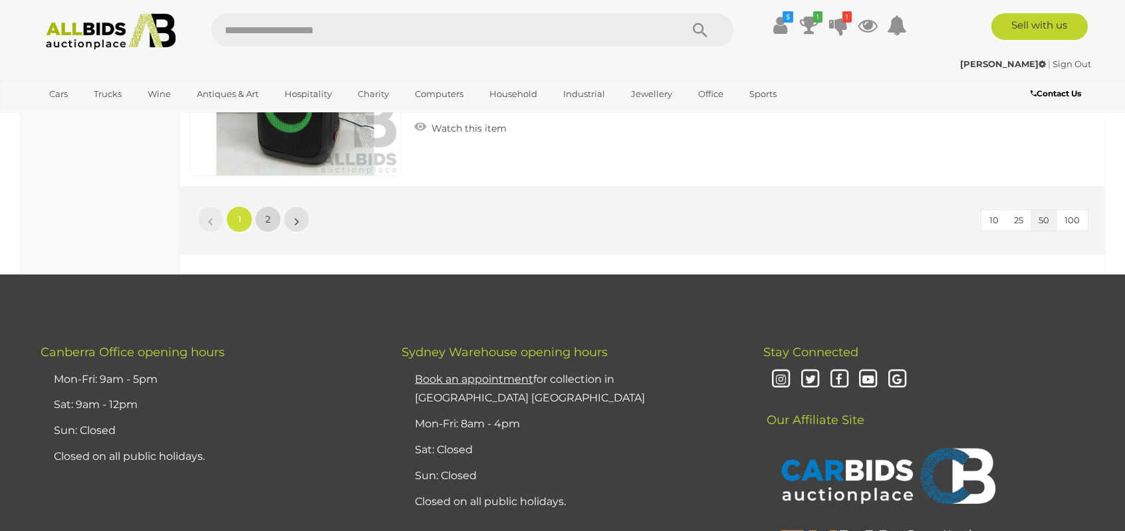
click at [268, 213] on span "2" at bounding box center [267, 219] width 5 height 12
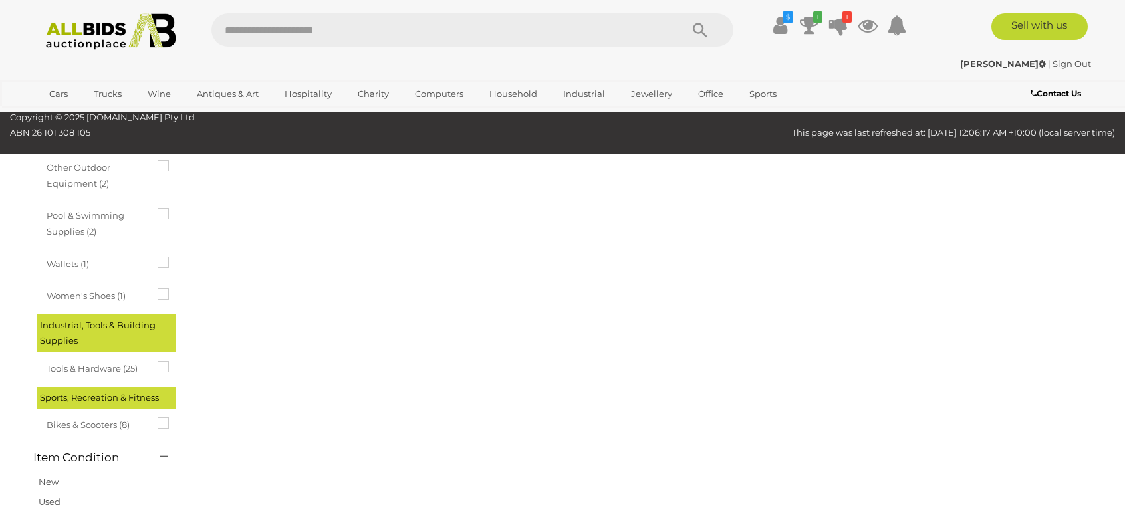
scroll to position [166, 0]
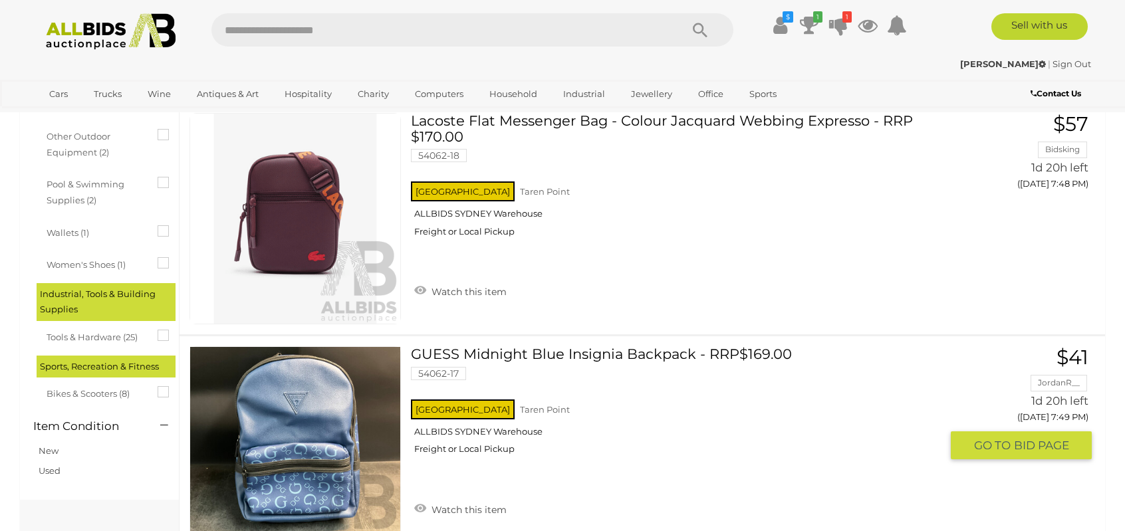
scroll to position [898, 0]
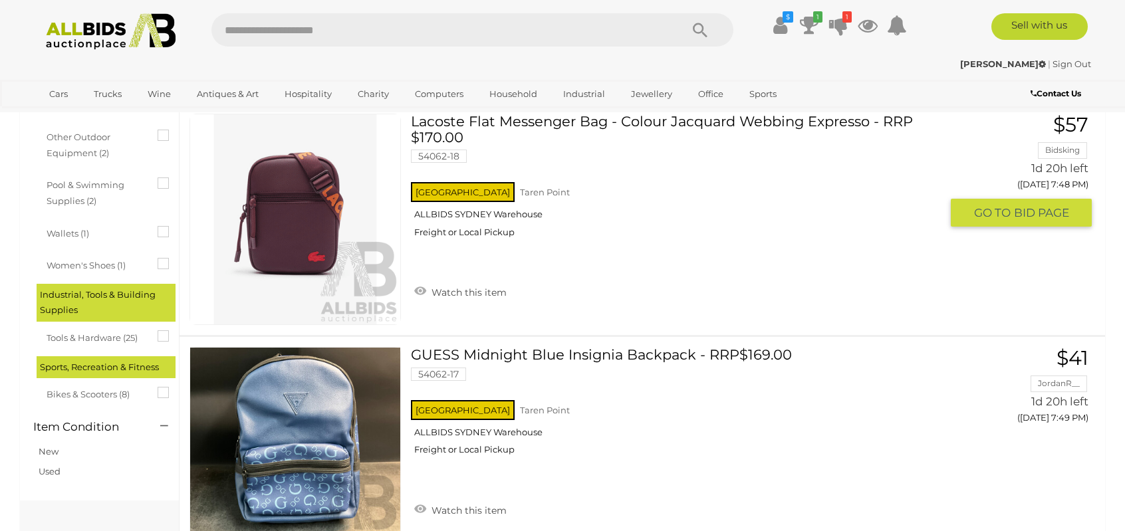
click at [283, 207] on link at bounding box center [295, 219] width 211 height 211
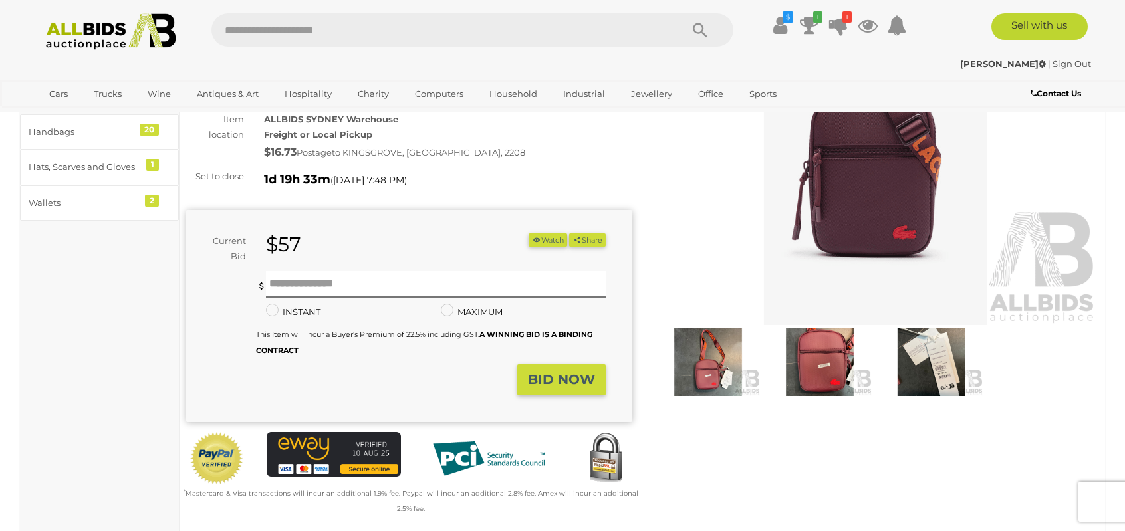
scroll to position [133, 0]
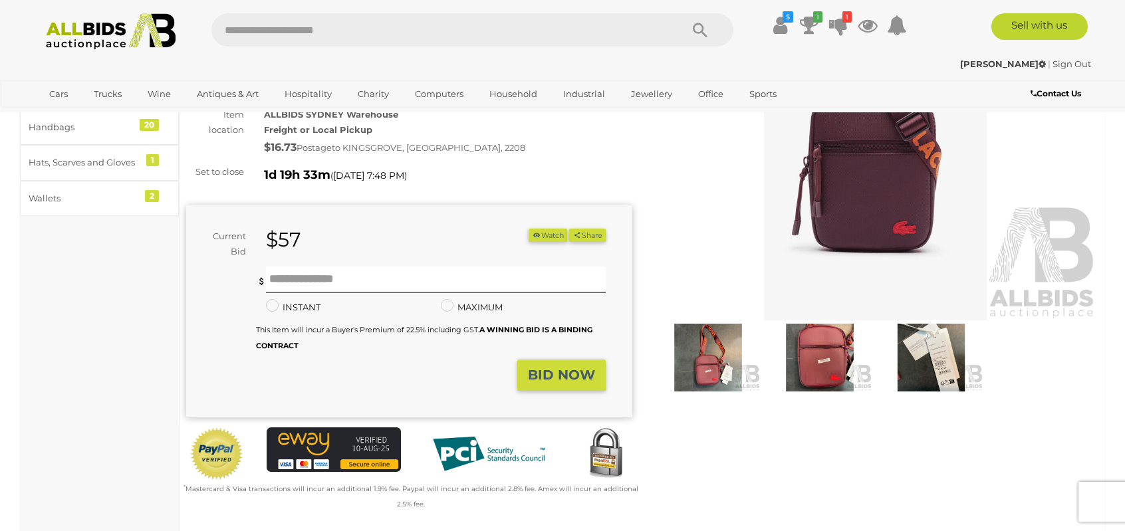
click at [717, 360] on img at bounding box center [708, 358] width 105 height 68
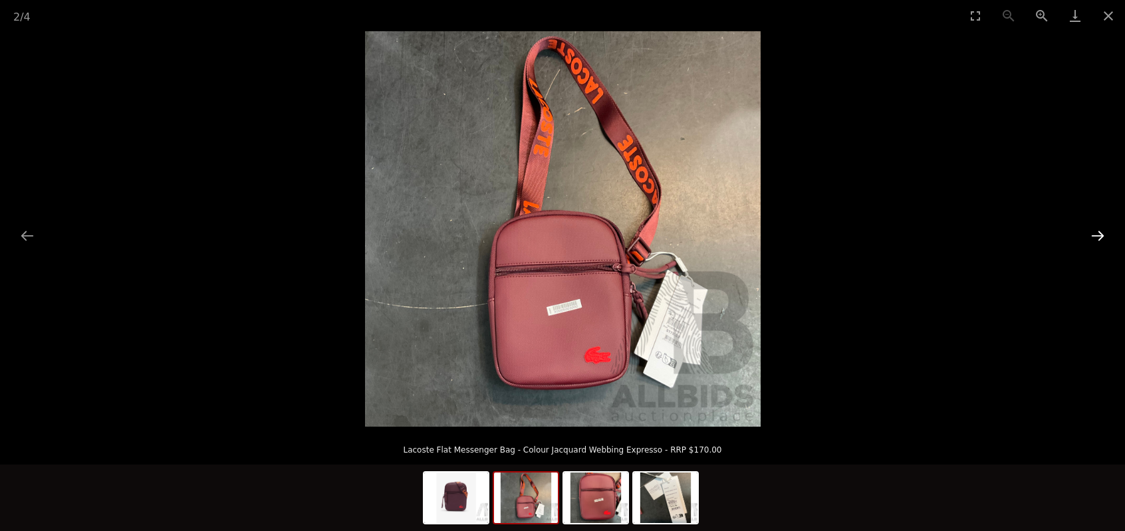
click at [1101, 236] on button "Next slide" at bounding box center [1098, 236] width 28 height 26
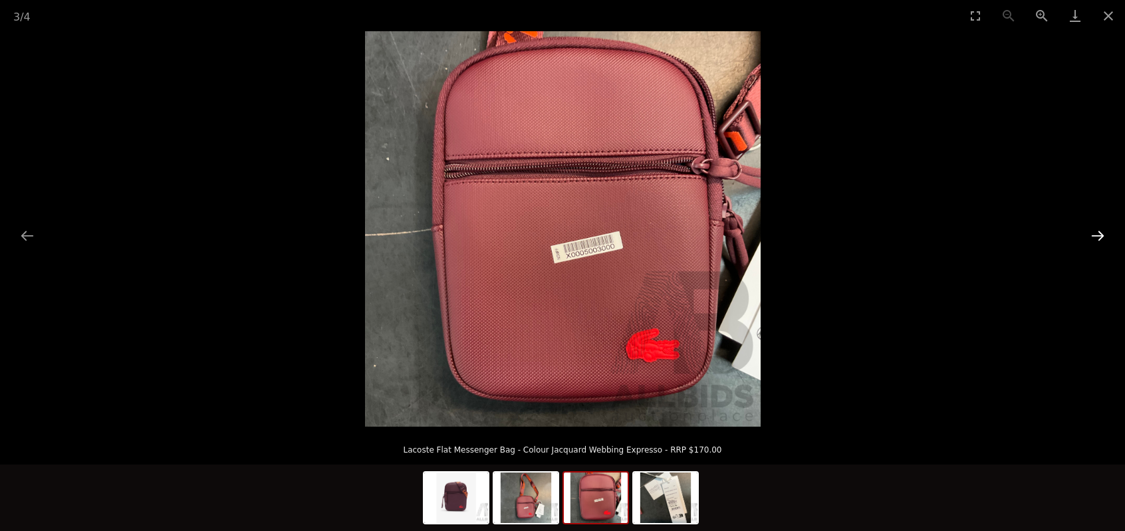
click at [1101, 236] on button "Next slide" at bounding box center [1098, 236] width 28 height 26
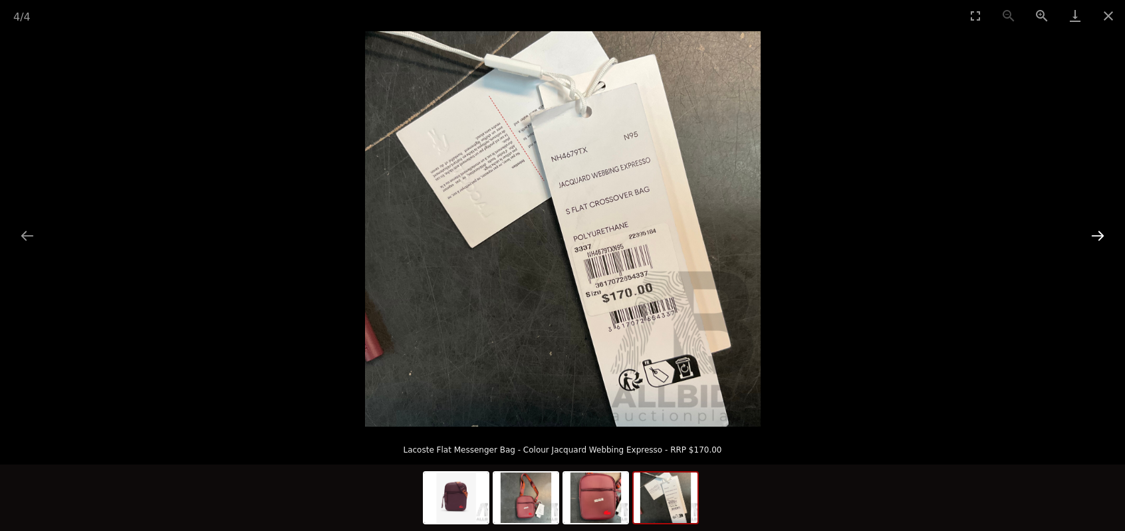
click at [1101, 236] on button "Next slide" at bounding box center [1098, 236] width 28 height 26
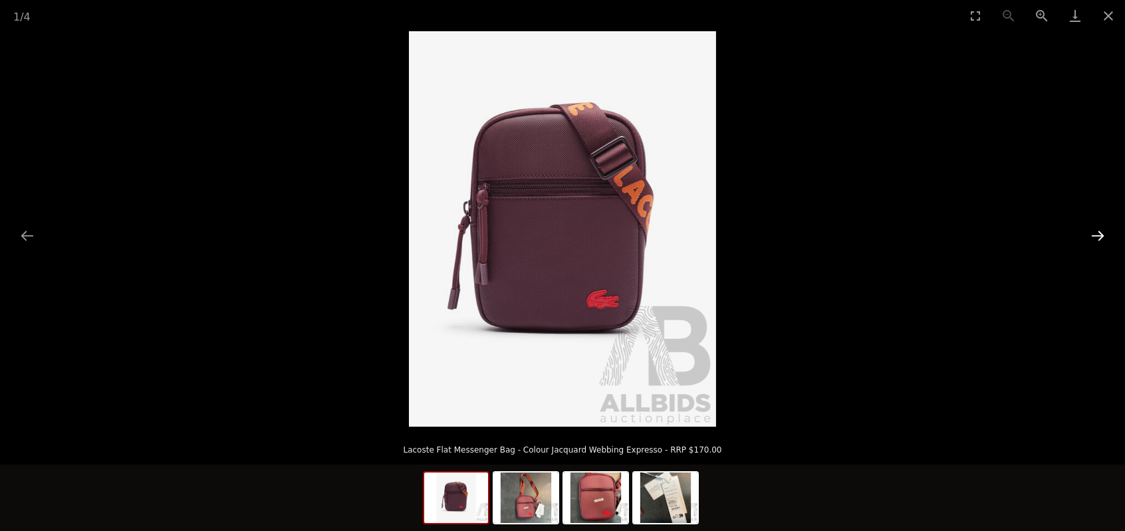
click at [1101, 236] on button "Next slide" at bounding box center [1098, 236] width 28 height 26
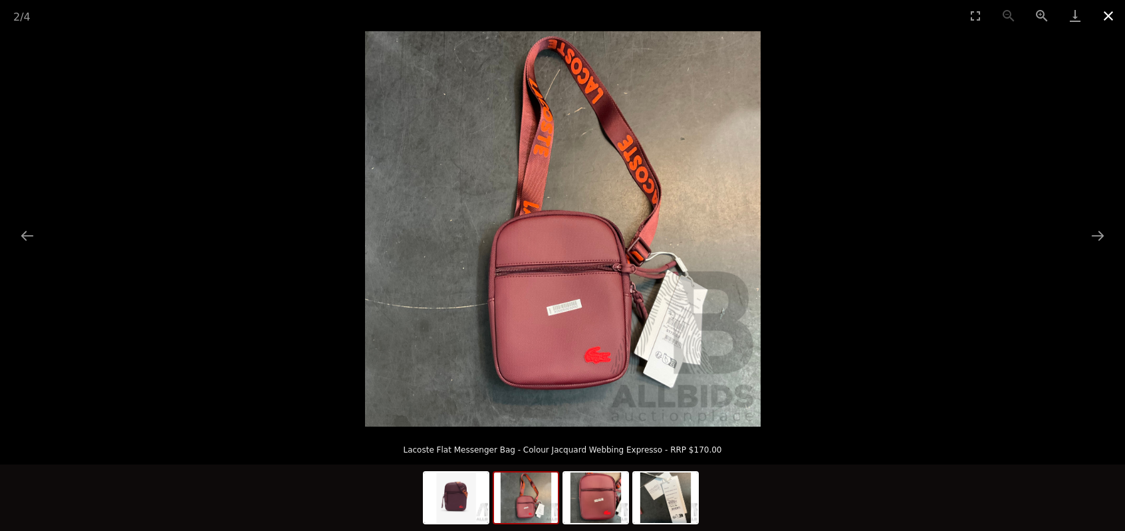
click at [1108, 15] on button "Close gallery" at bounding box center [1108, 15] width 33 height 31
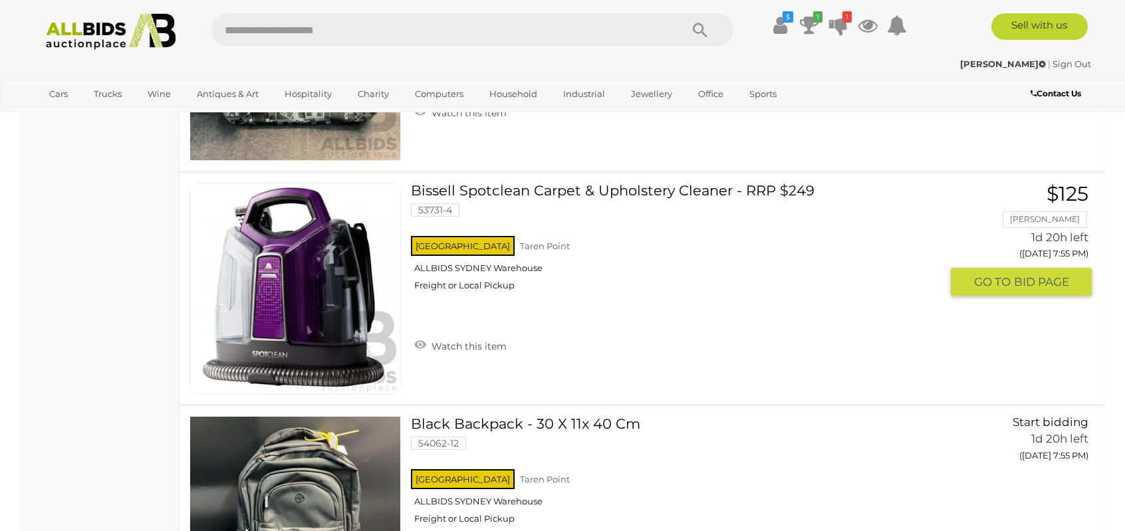
scroll to position [2727, 0]
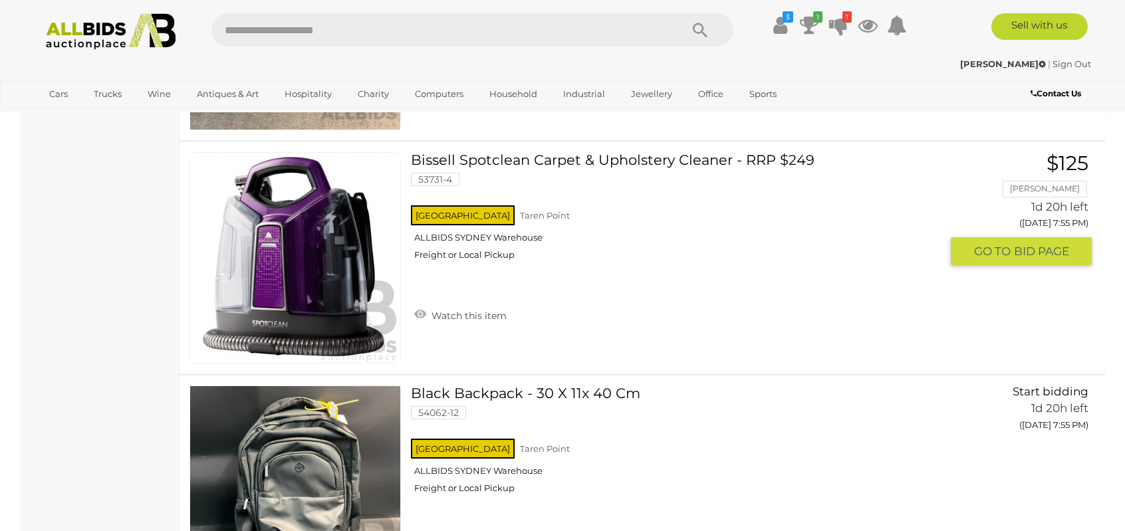
click at [541, 154] on link "Bissell Spotclean Carpet & Upholstery Cleaner - RRP $249 53731-4 NSW Taren Point" at bounding box center [681, 211] width 520 height 118
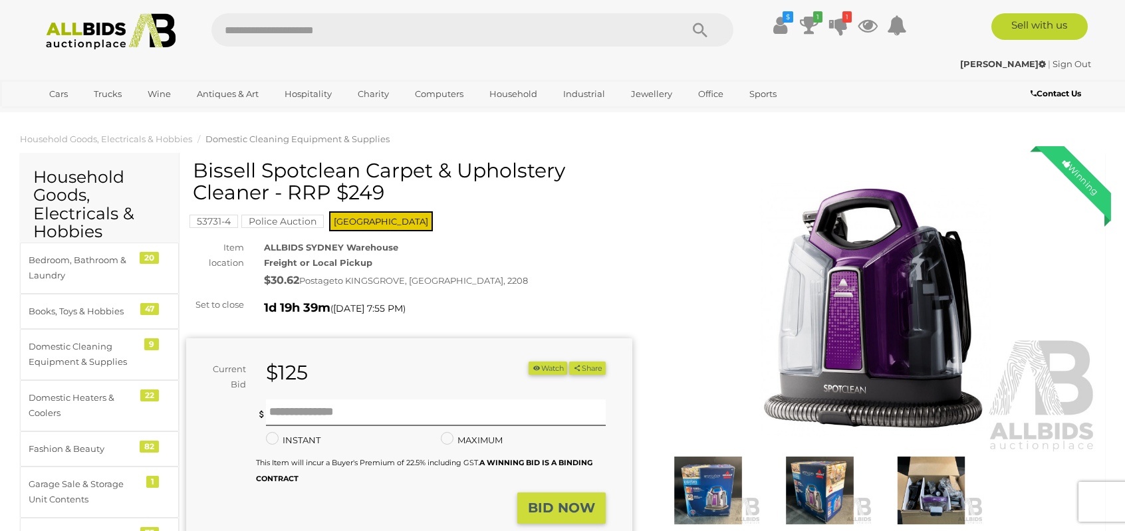
click at [714, 499] on img at bounding box center [708, 491] width 105 height 68
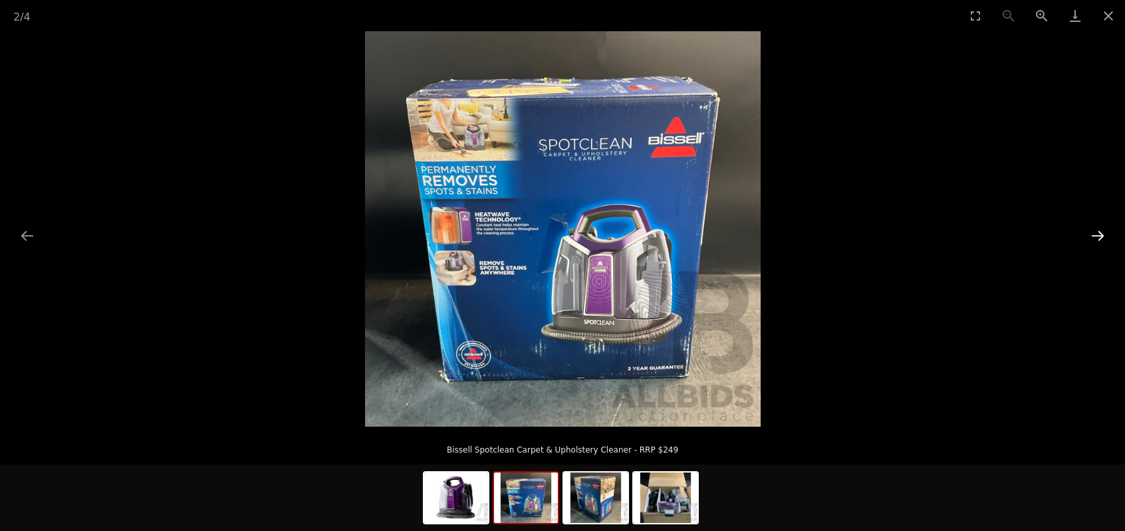
click at [1096, 233] on button "Next slide" at bounding box center [1098, 236] width 28 height 26
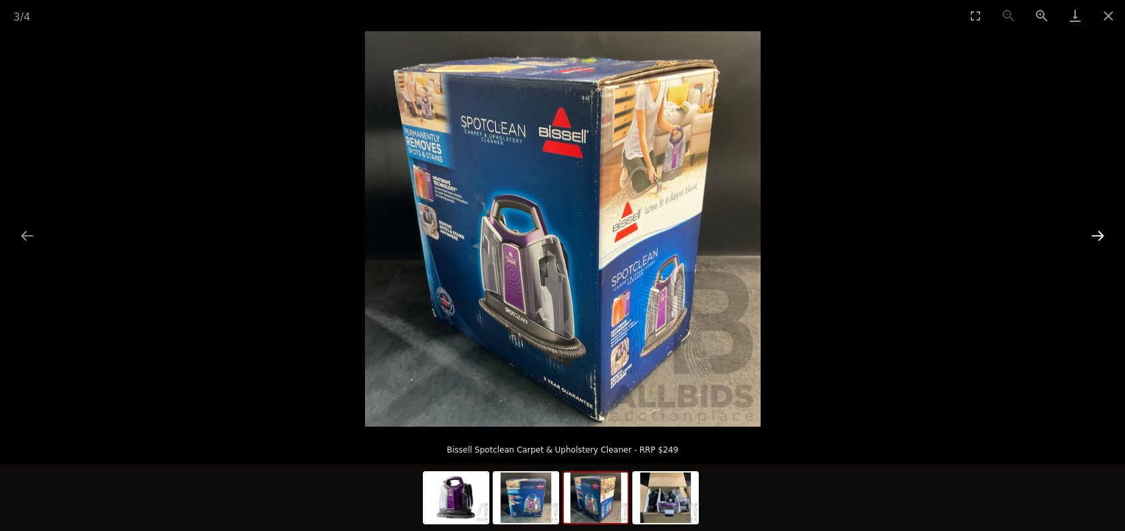
click at [1096, 233] on button "Next slide" at bounding box center [1098, 236] width 28 height 26
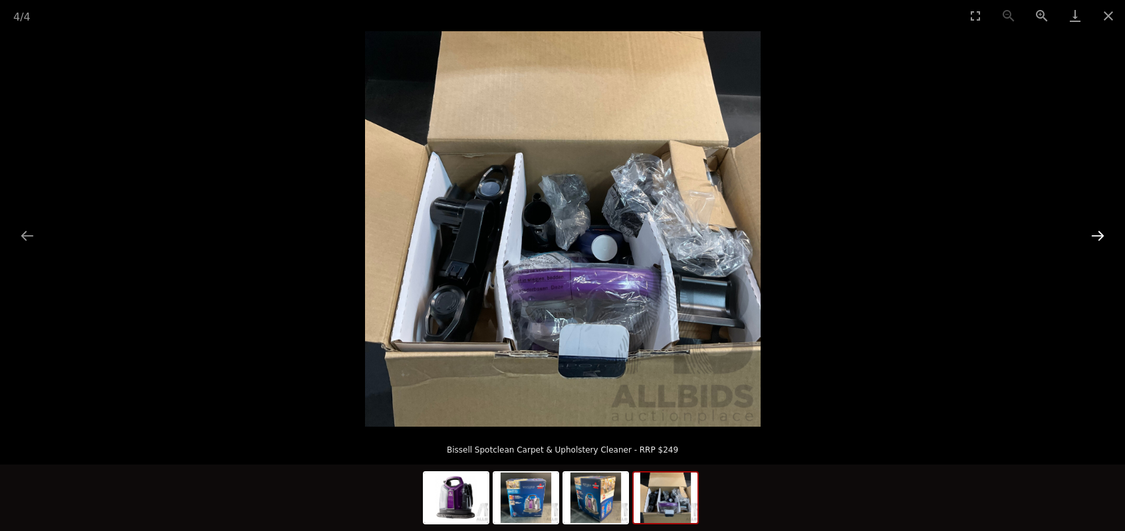
click at [1096, 233] on button "Next slide" at bounding box center [1098, 236] width 28 height 26
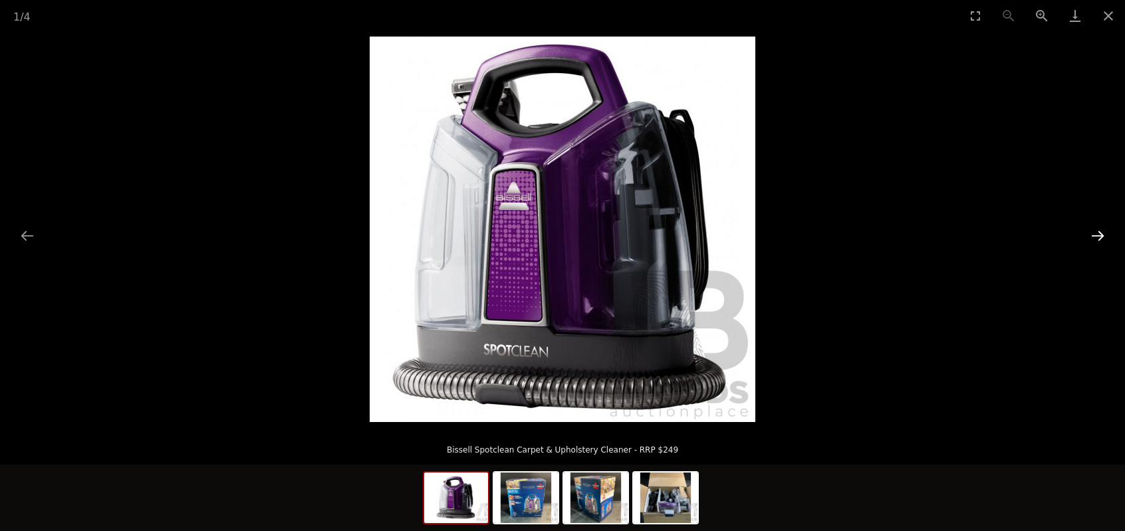
click at [1093, 234] on button "Next slide" at bounding box center [1098, 236] width 28 height 26
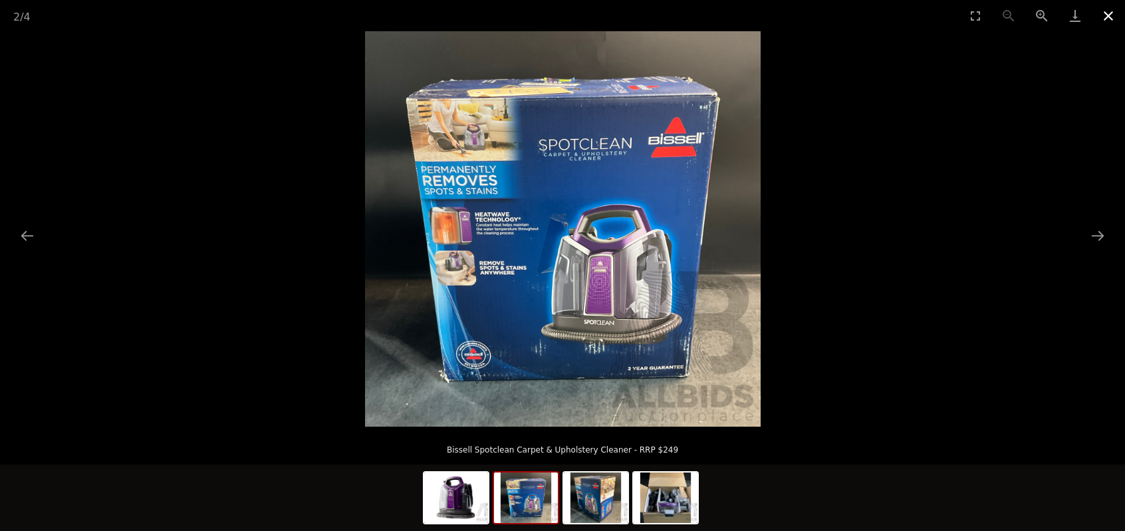
click at [1108, 15] on button "Close gallery" at bounding box center [1108, 15] width 33 height 31
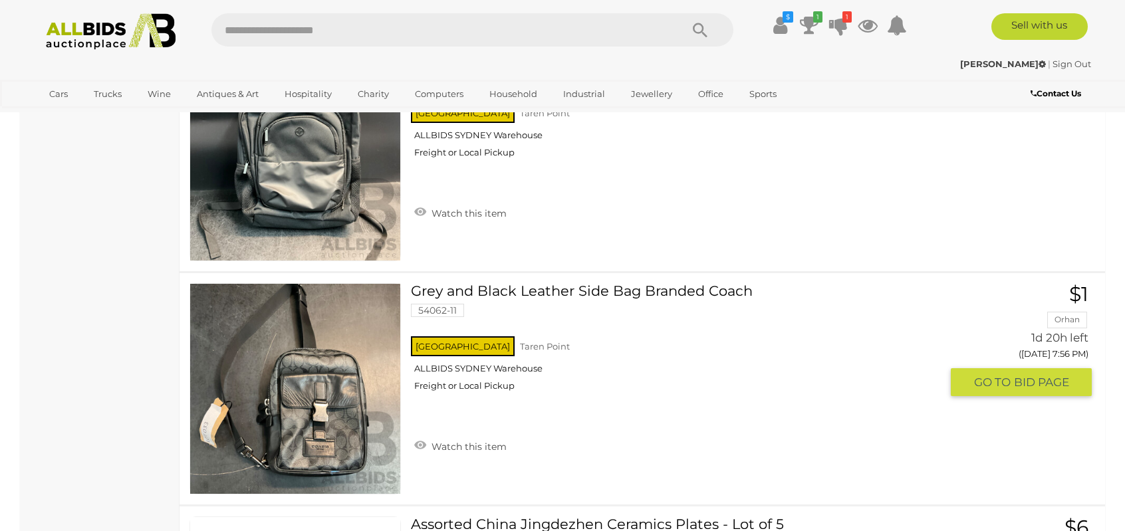
scroll to position [2996, 0]
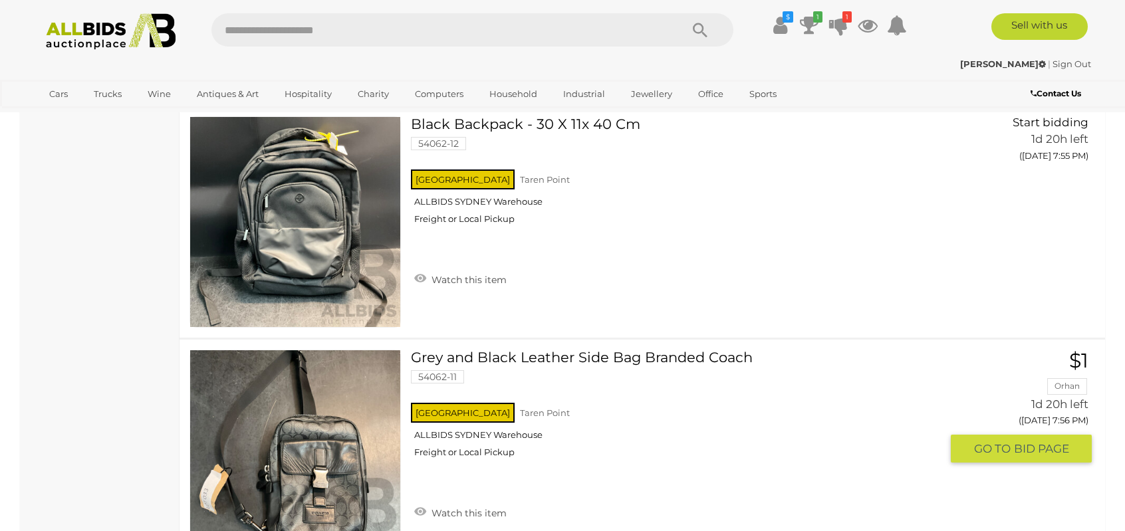
click at [316, 457] on link at bounding box center [295, 455] width 211 height 211
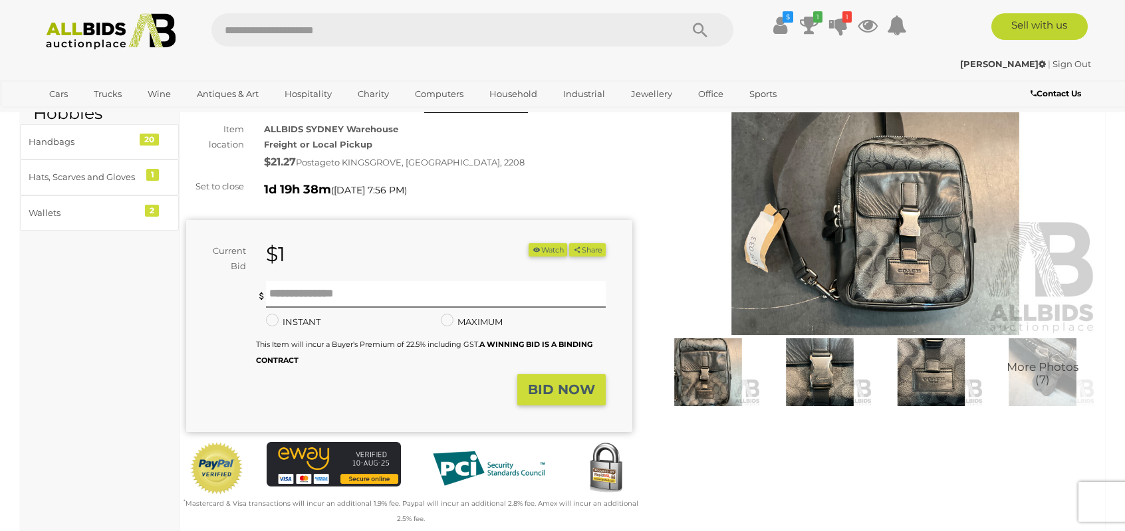
scroll to position [133, 0]
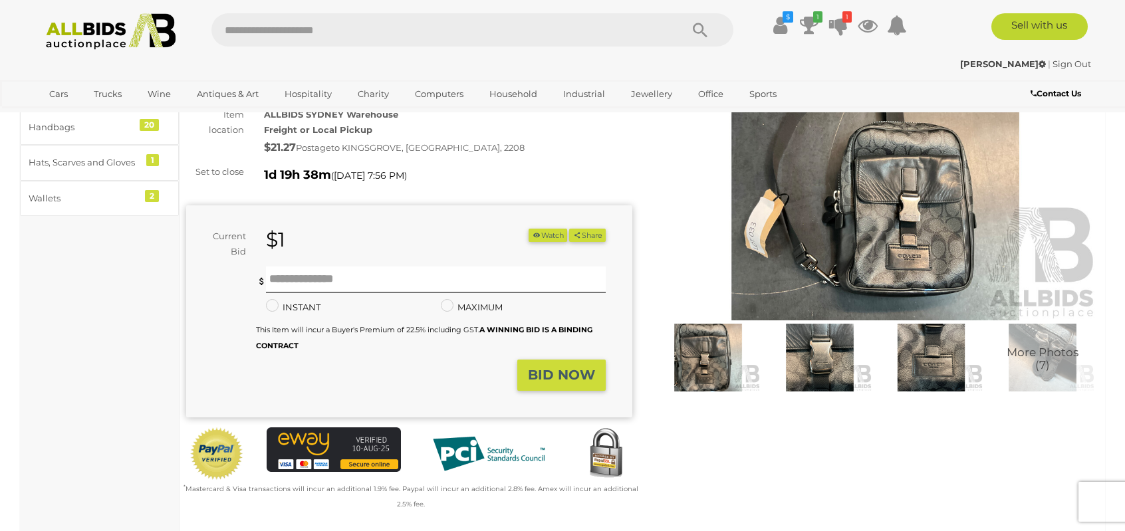
click at [895, 224] on img at bounding box center [875, 176] width 446 height 287
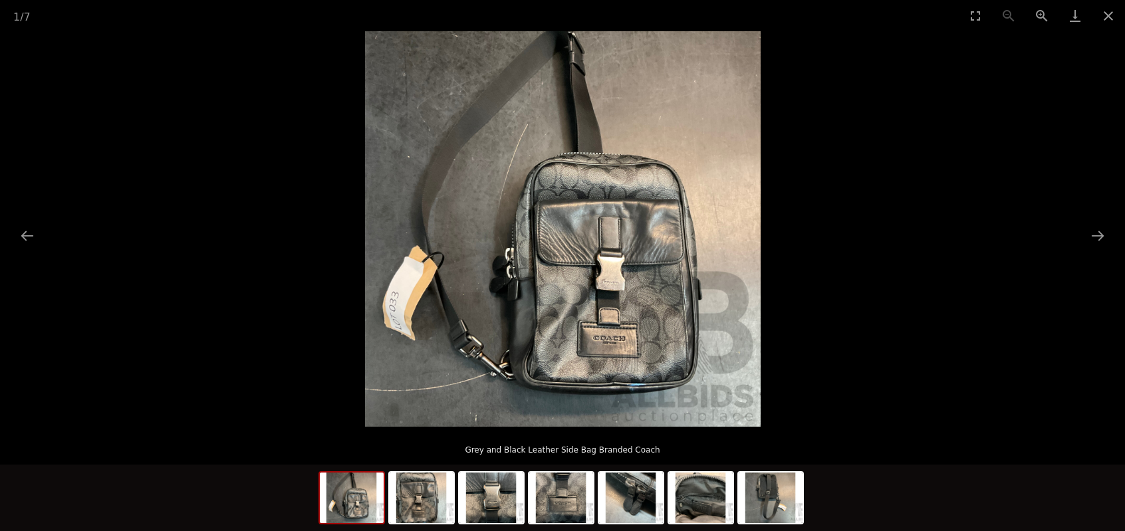
scroll to position [67, 0]
click at [1041, 13] on button "Zoom in" at bounding box center [1042, 15] width 33 height 31
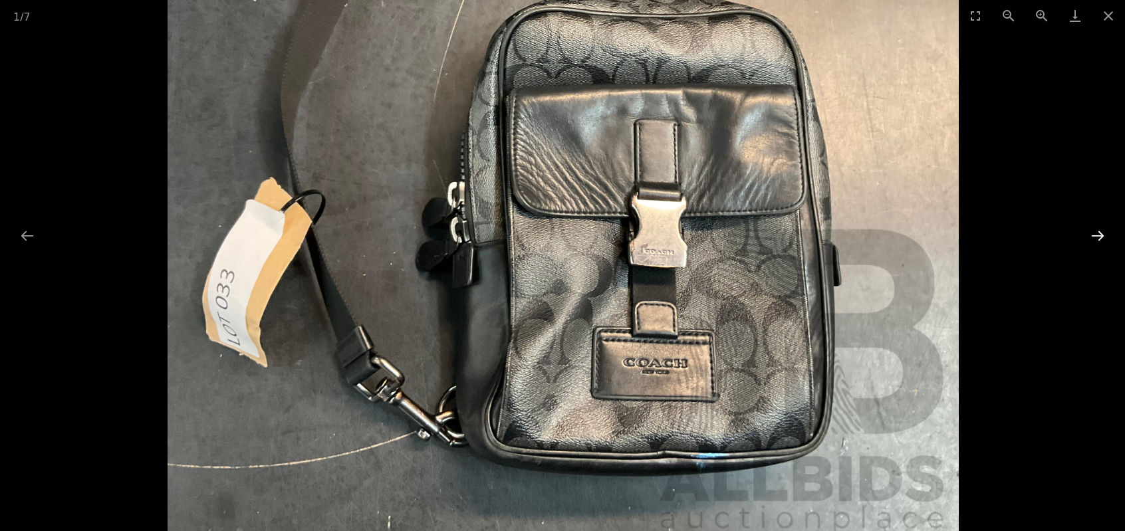
click at [1101, 234] on button "Next slide" at bounding box center [1098, 236] width 28 height 26
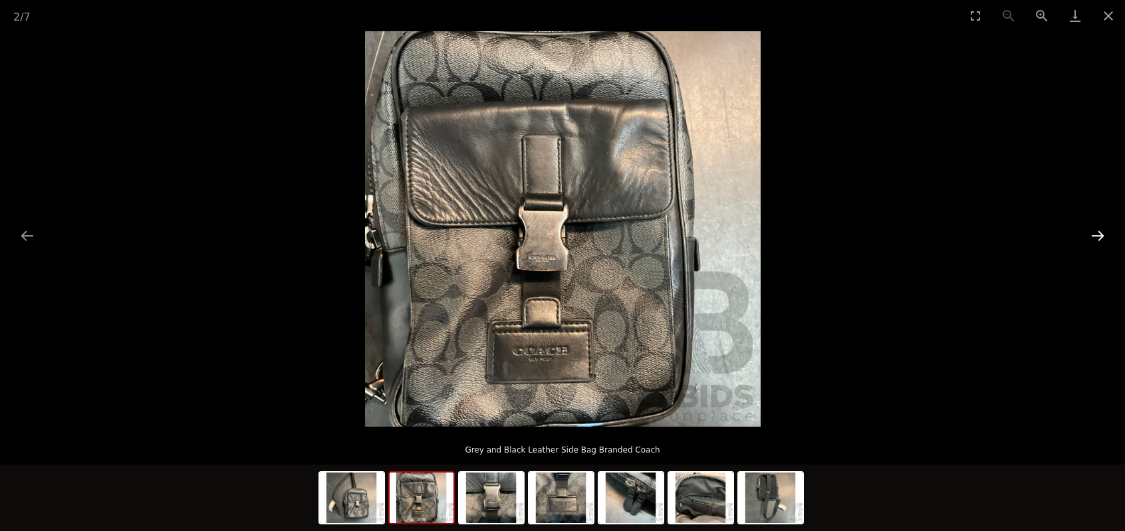
click at [1100, 235] on button "Next slide" at bounding box center [1098, 236] width 28 height 26
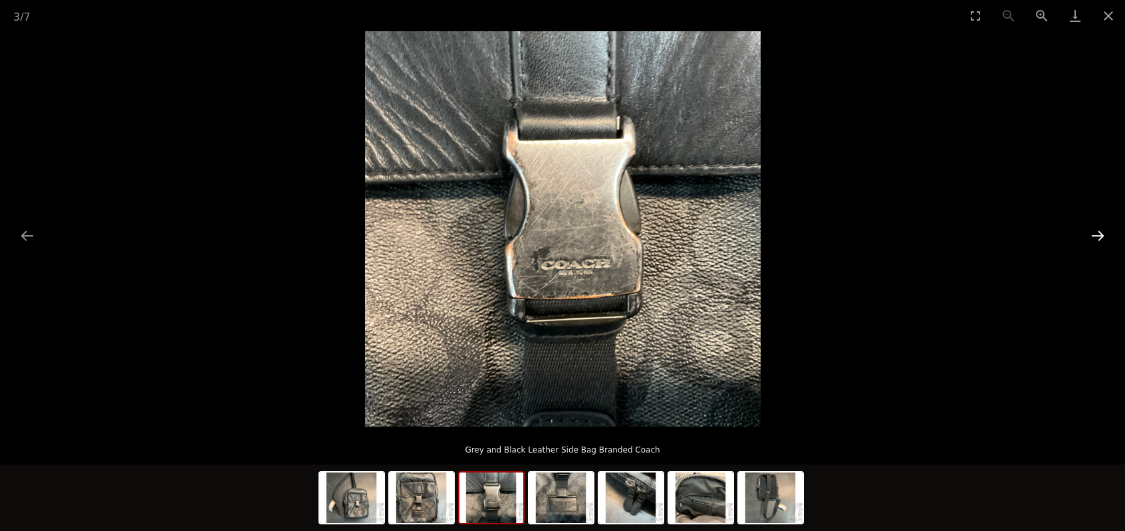
click at [1100, 236] on button "Next slide" at bounding box center [1098, 236] width 28 height 26
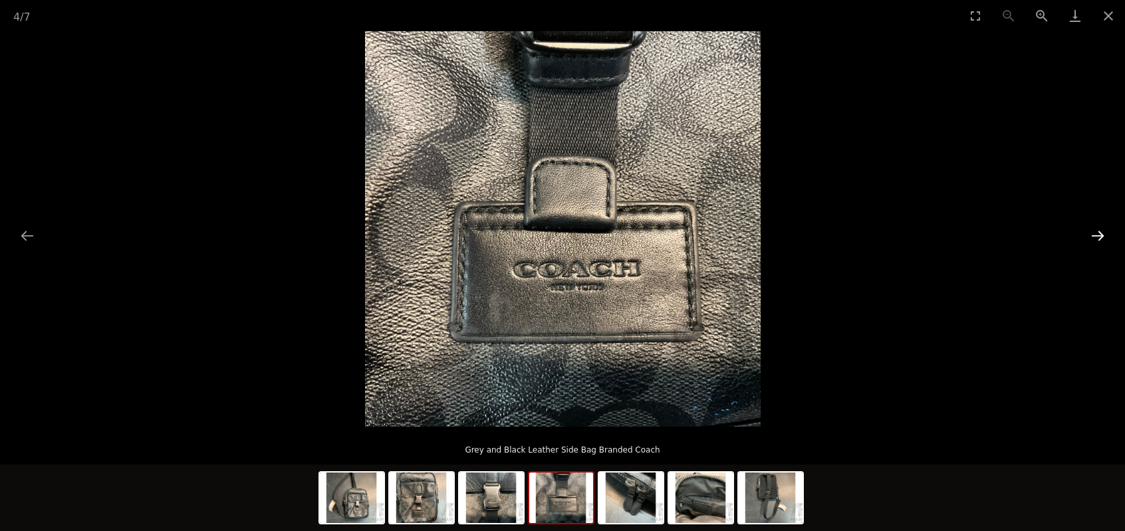
click at [1100, 236] on button "Next slide" at bounding box center [1098, 236] width 28 height 26
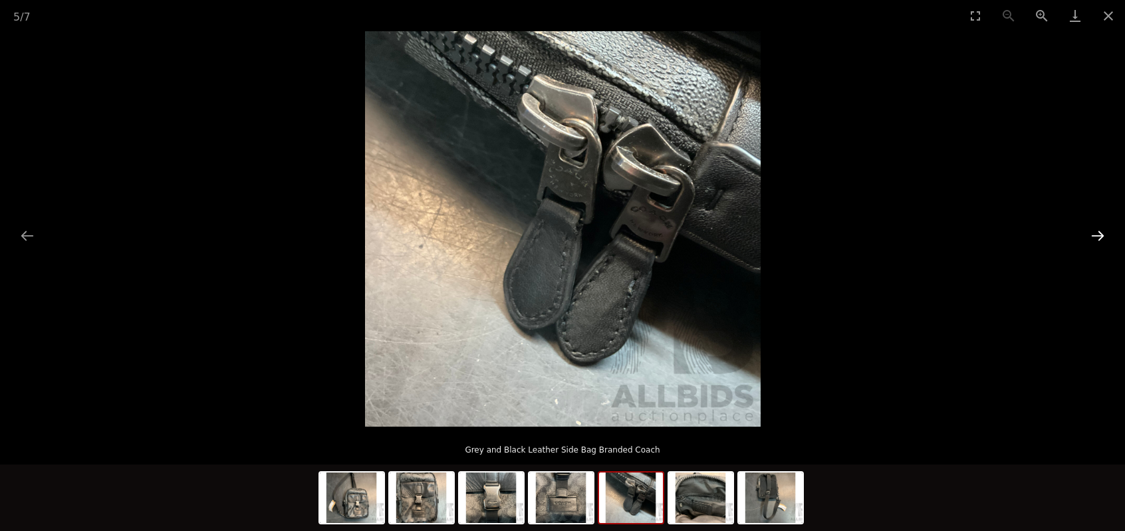
click at [1100, 236] on button "Next slide" at bounding box center [1098, 236] width 28 height 26
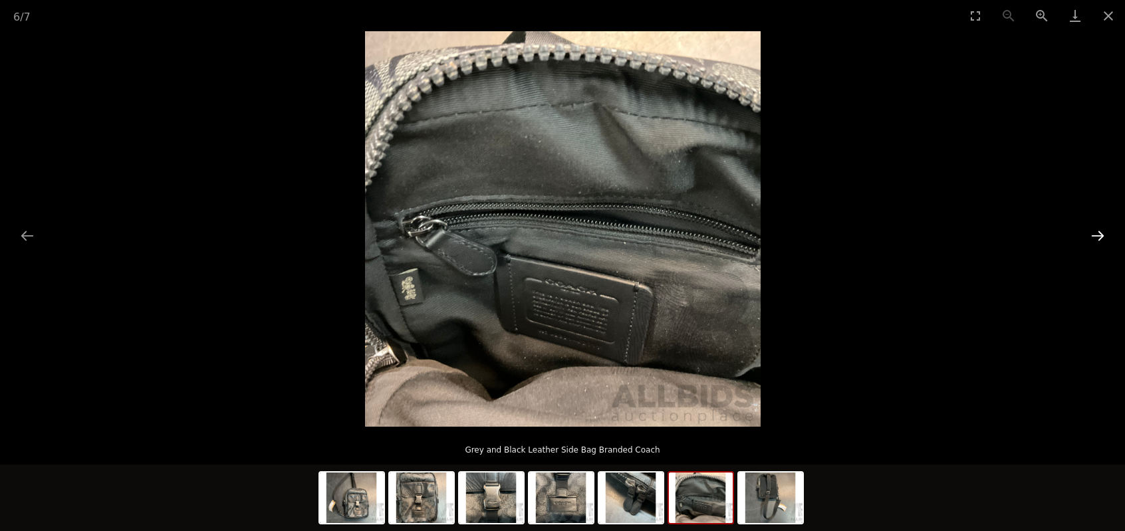
click at [1100, 236] on button "Next slide" at bounding box center [1098, 236] width 28 height 26
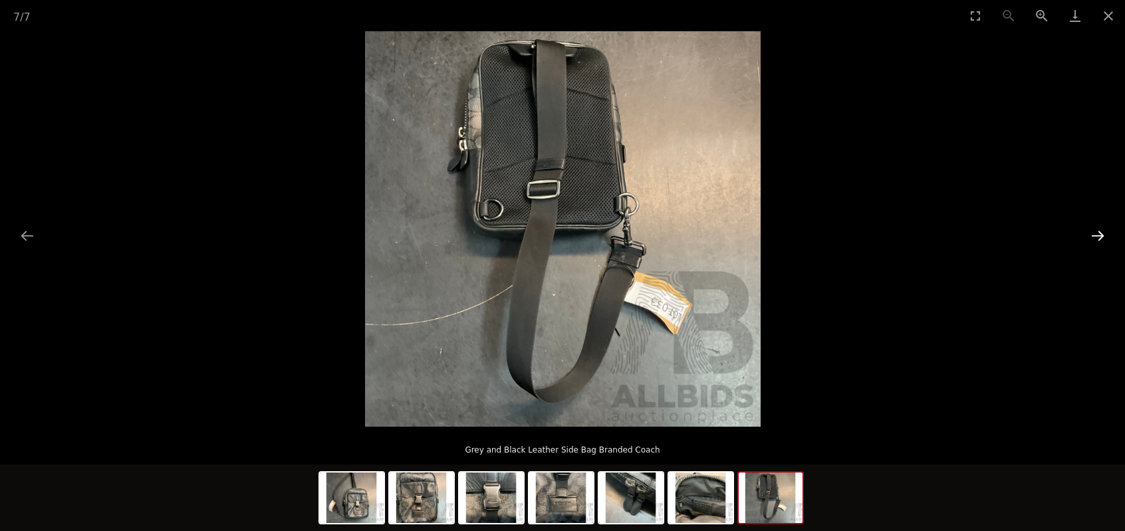
click at [1093, 240] on button "Next slide" at bounding box center [1098, 236] width 28 height 26
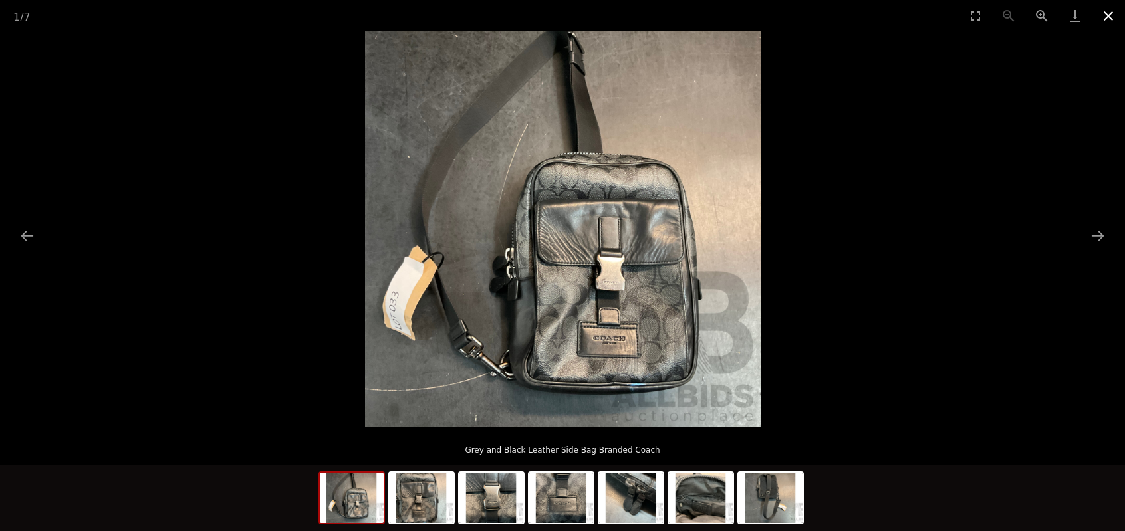
click at [1109, 18] on button "Close gallery" at bounding box center [1108, 15] width 33 height 31
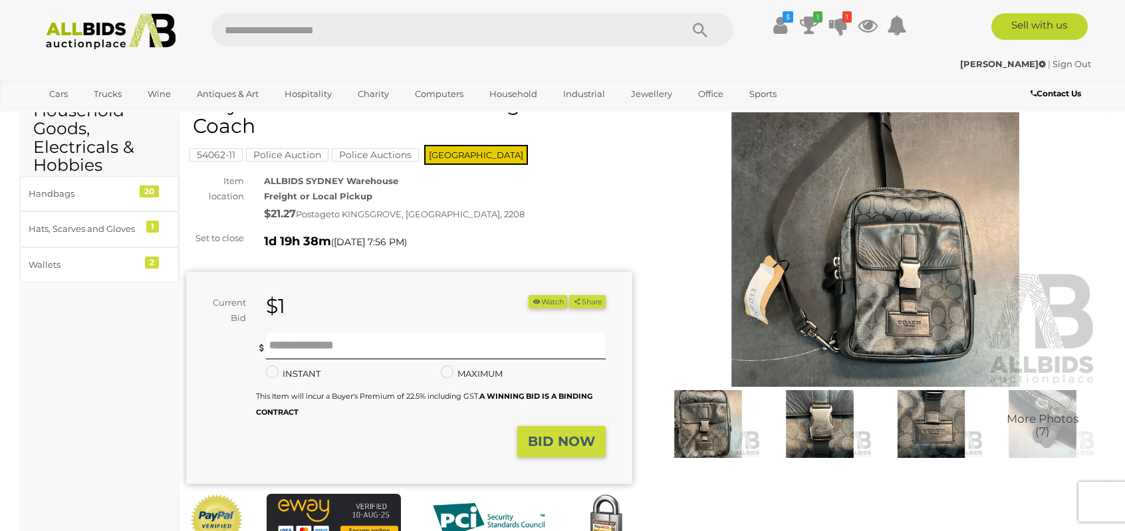
scroll to position [133, 0]
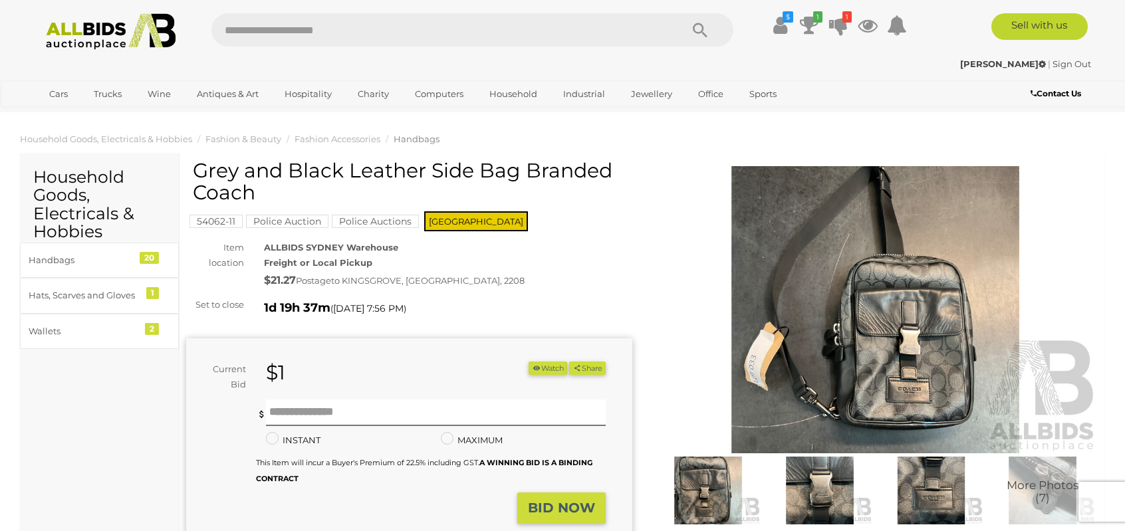
click at [911, 340] on img at bounding box center [875, 309] width 446 height 287
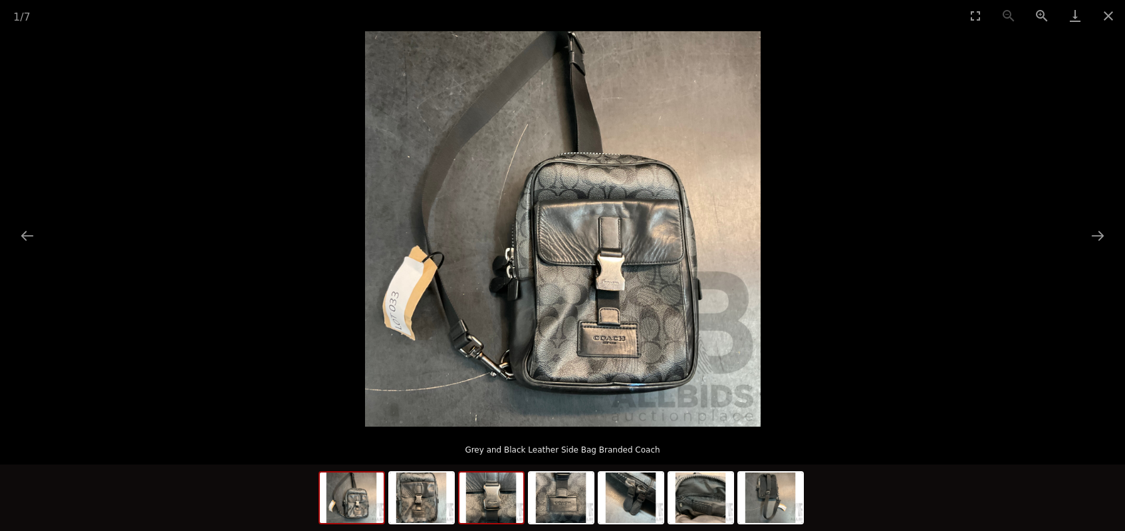
click at [511, 503] on img at bounding box center [492, 498] width 64 height 51
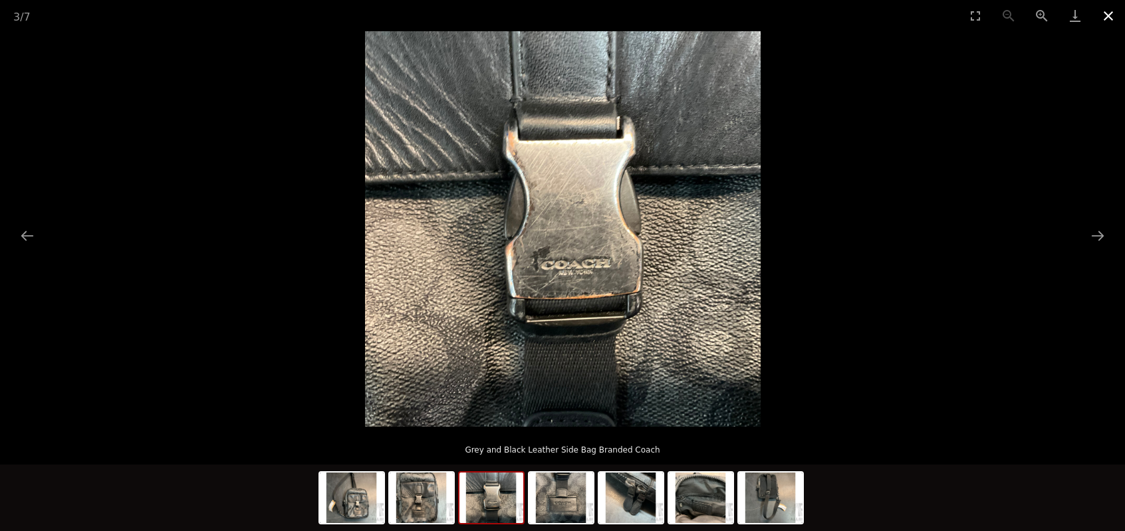
click at [1109, 18] on button "Close gallery" at bounding box center [1108, 15] width 33 height 31
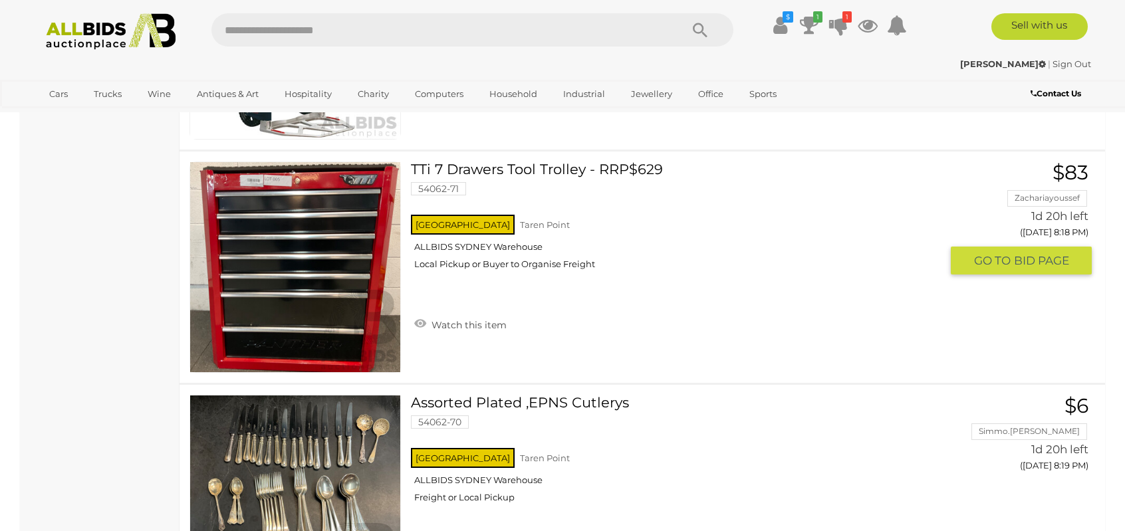
scroll to position [8317, 0]
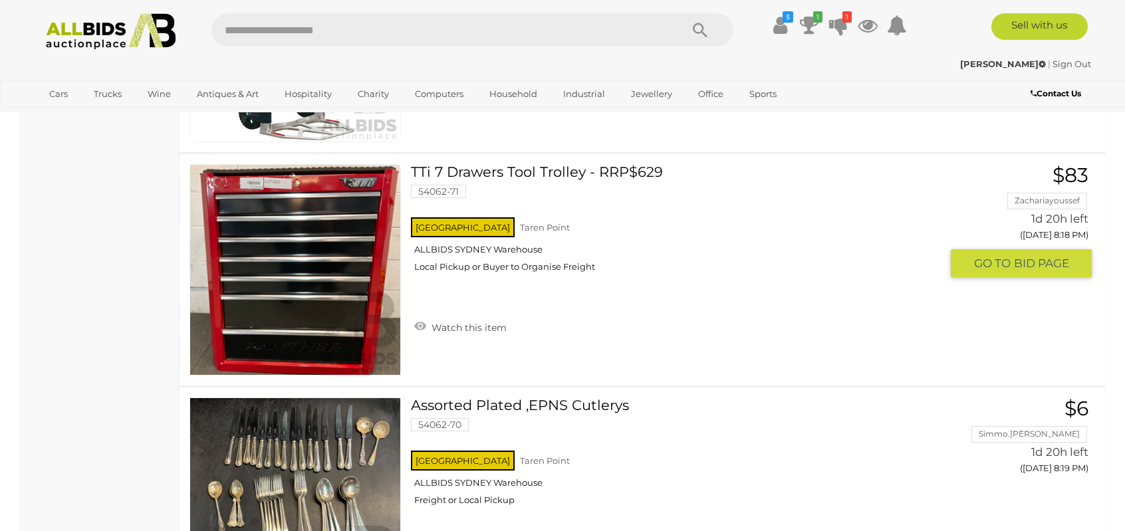
click at [370, 175] on link at bounding box center [295, 269] width 211 height 211
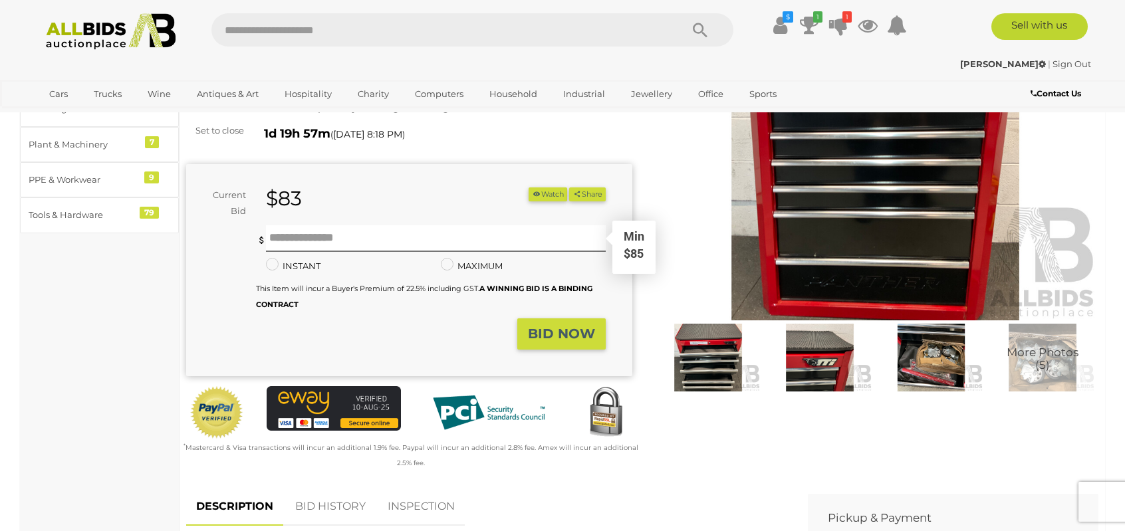
scroll to position [200, 0]
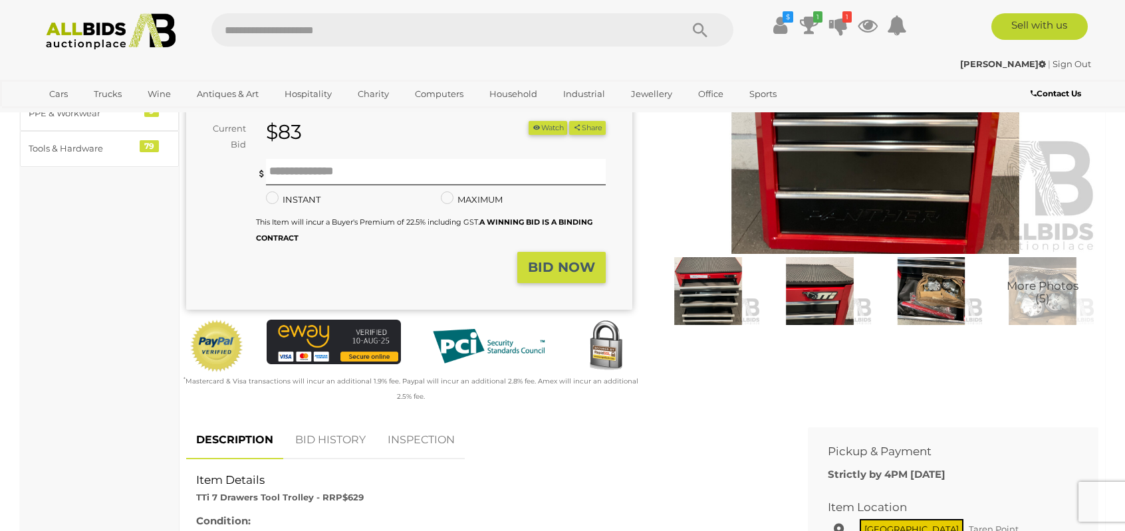
click at [716, 296] on img at bounding box center [708, 291] width 105 height 68
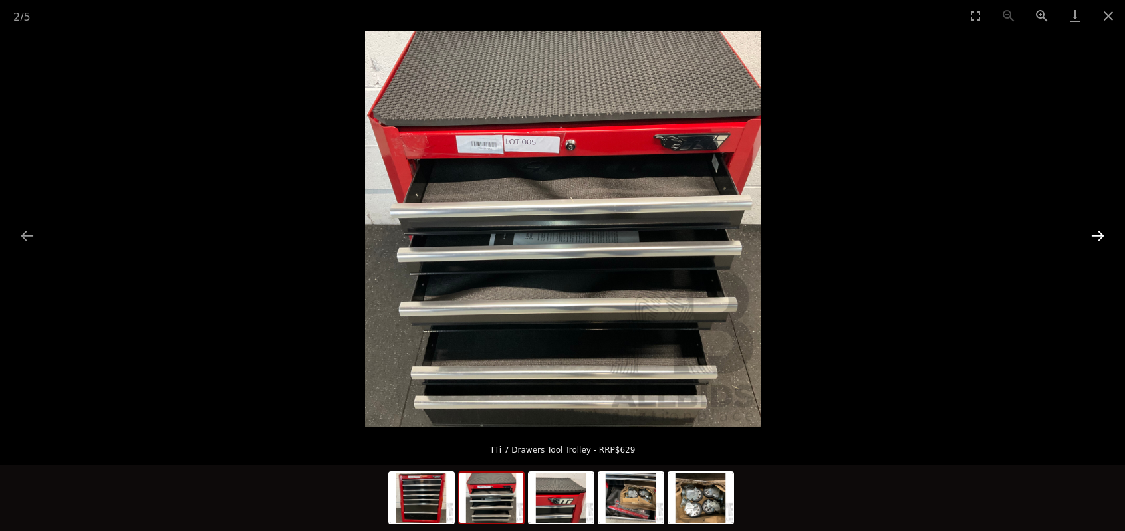
click at [1098, 231] on button "Next slide" at bounding box center [1098, 236] width 28 height 26
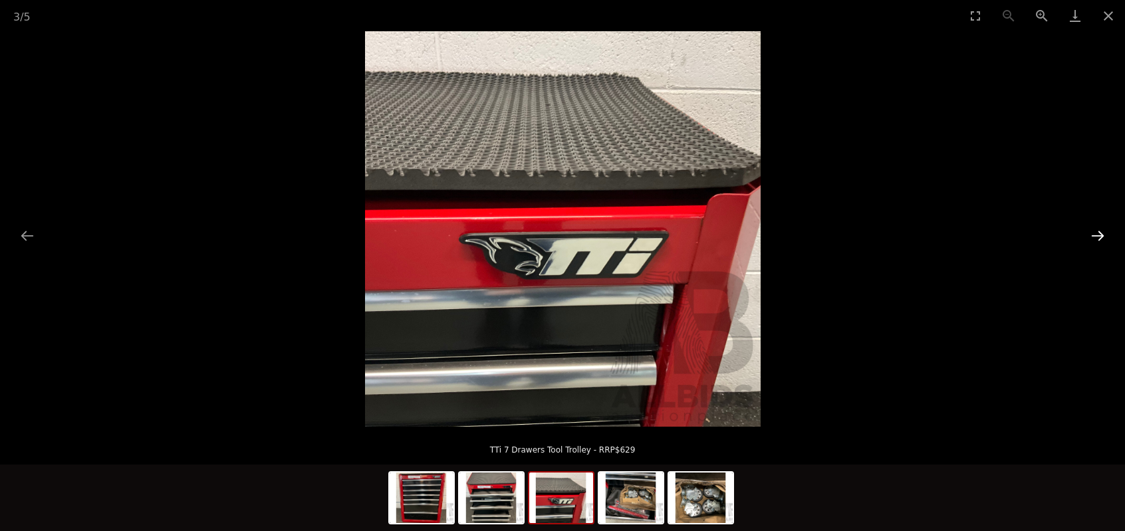
click at [1098, 231] on button "Next slide" at bounding box center [1098, 236] width 28 height 26
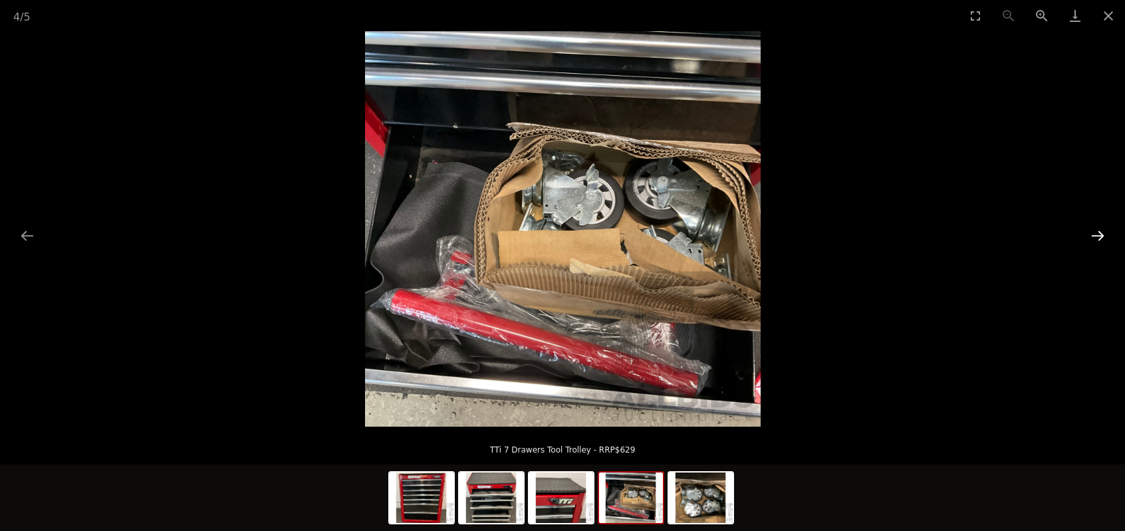
click at [1098, 231] on button "Next slide" at bounding box center [1098, 236] width 28 height 26
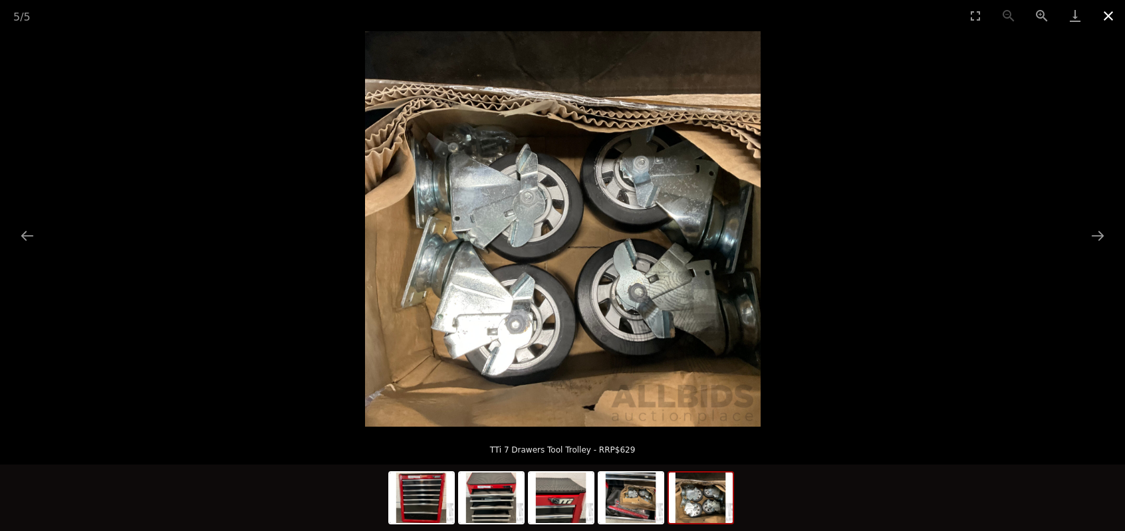
click at [1107, 13] on button "Close gallery" at bounding box center [1108, 15] width 33 height 31
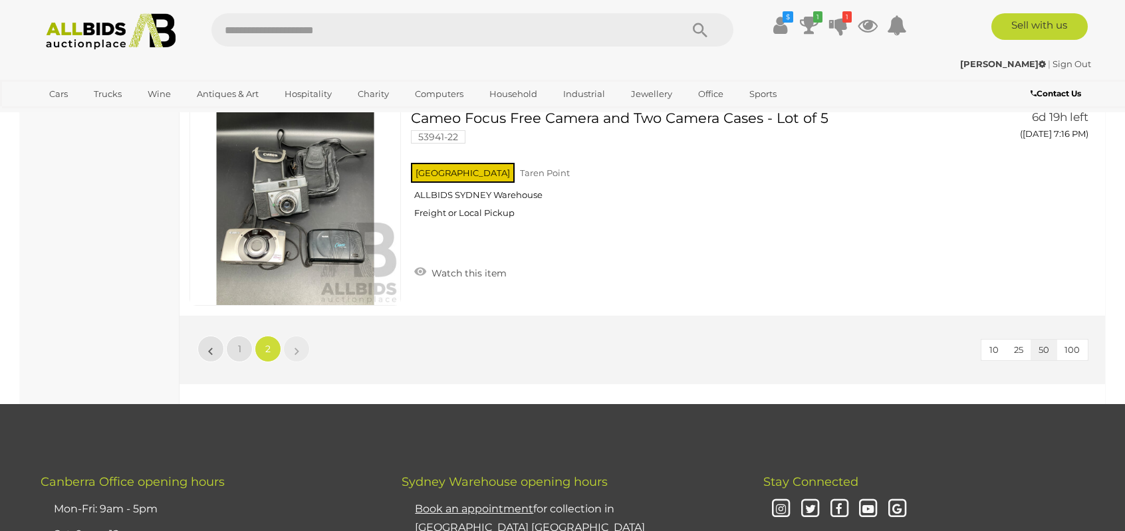
scroll to position [10655, 0]
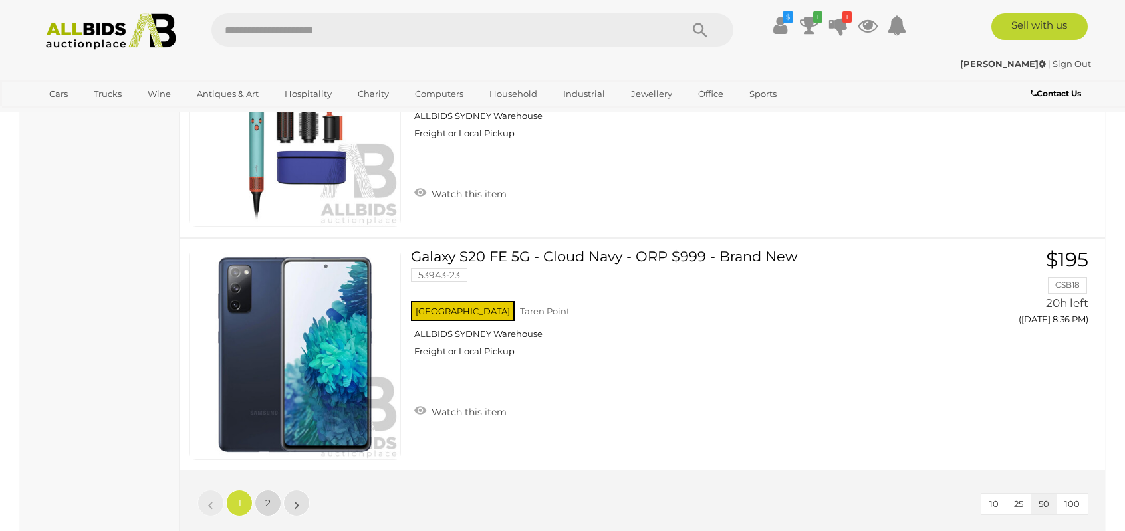
scroll to position [11372, 0]
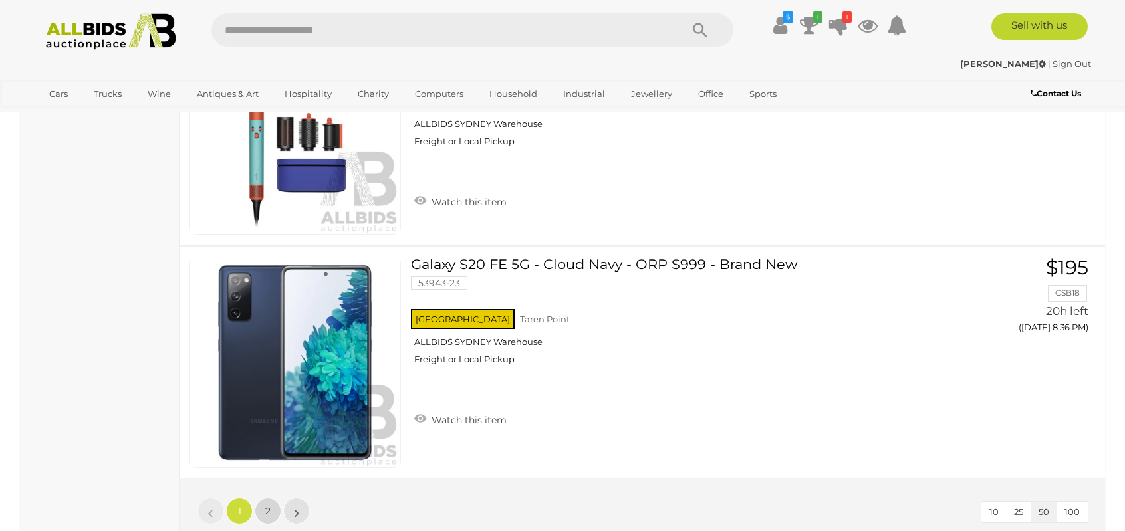
click at [268, 505] on span "2" at bounding box center [267, 511] width 5 height 12
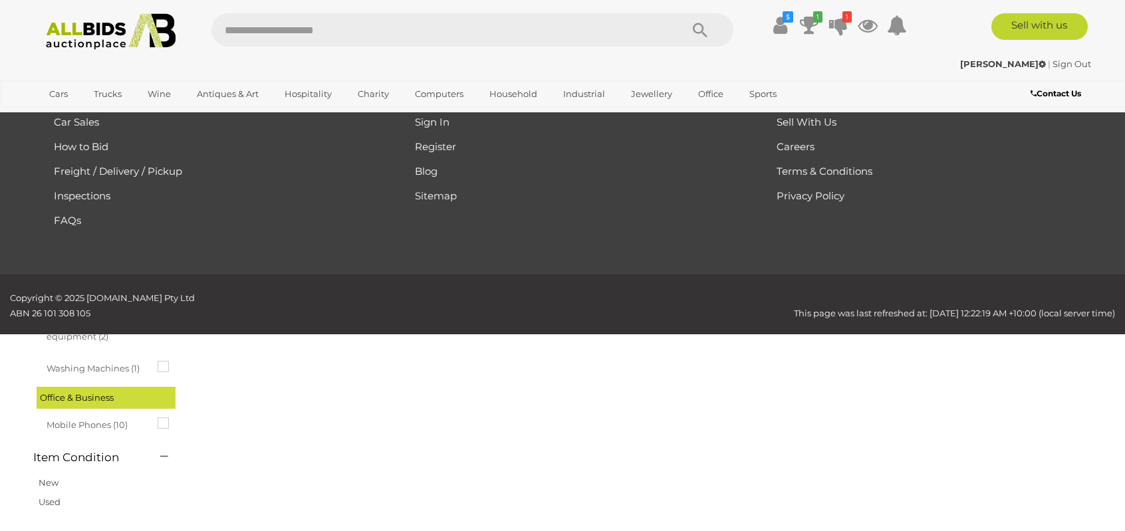
scroll to position [46, 0]
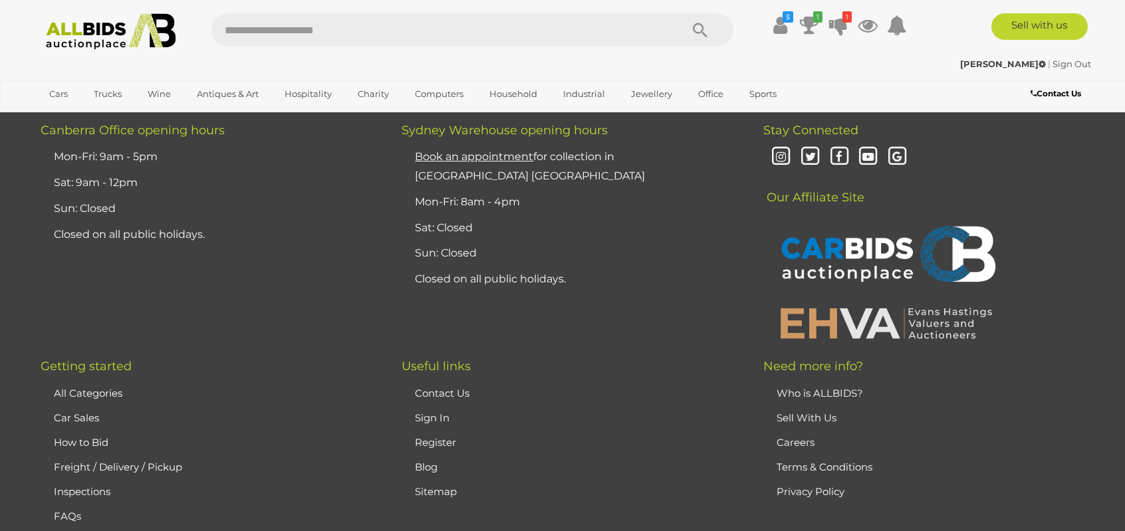
scroll to position [644, 0]
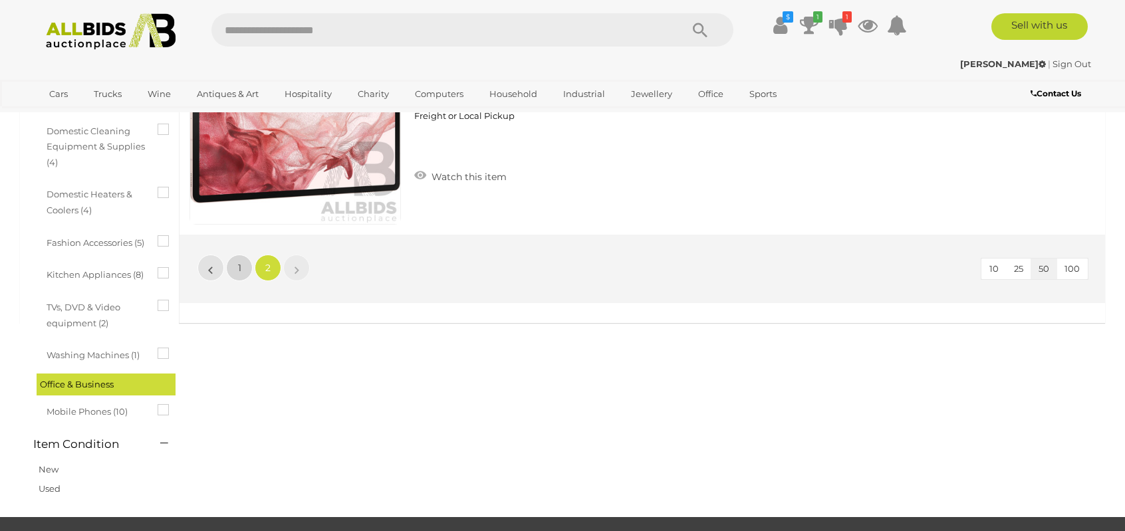
click at [238, 263] on span "1" at bounding box center [239, 268] width 3 height 12
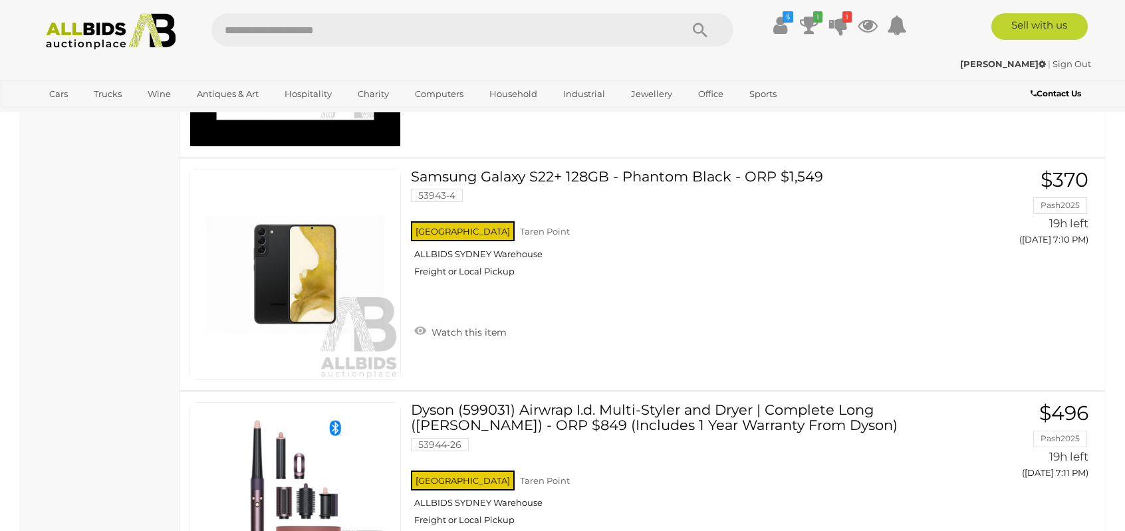
scroll to position [1109, 0]
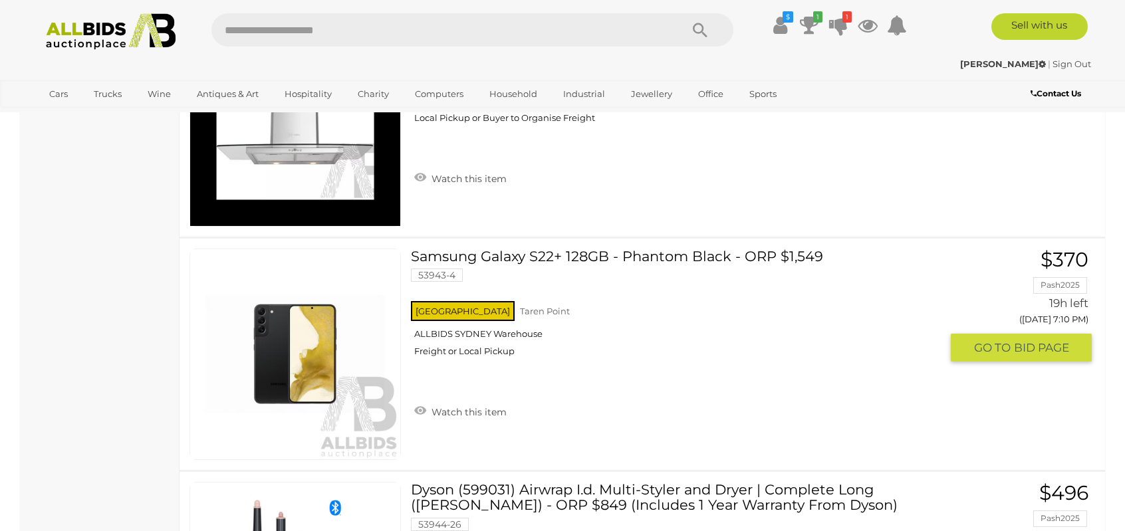
click at [503, 256] on link "Samsung Galaxy S22+ 128GB - Phantom Black - ORP $1,549 53943-4 NSW Taren Point" at bounding box center [681, 308] width 520 height 118
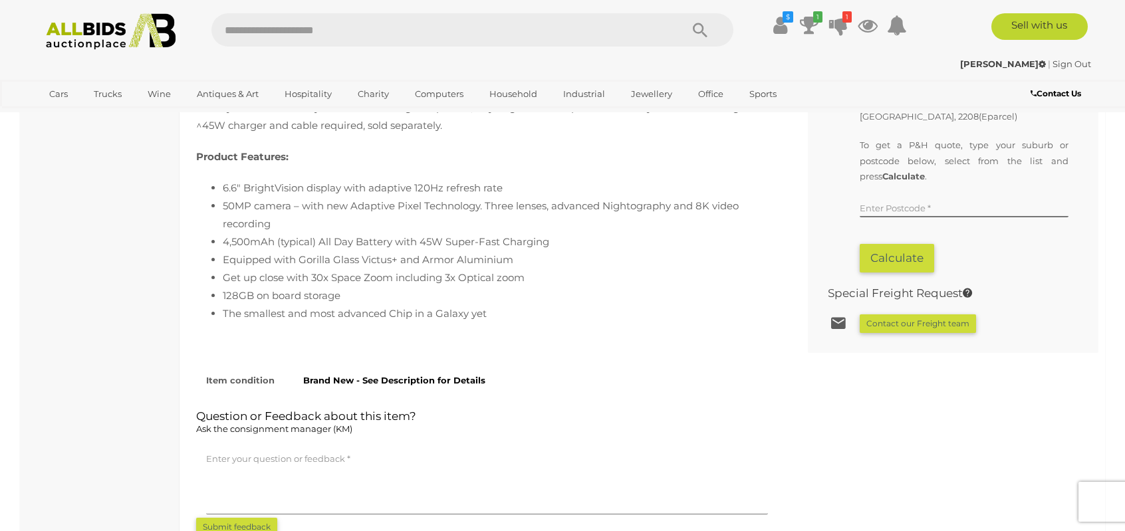
scroll to position [998, 0]
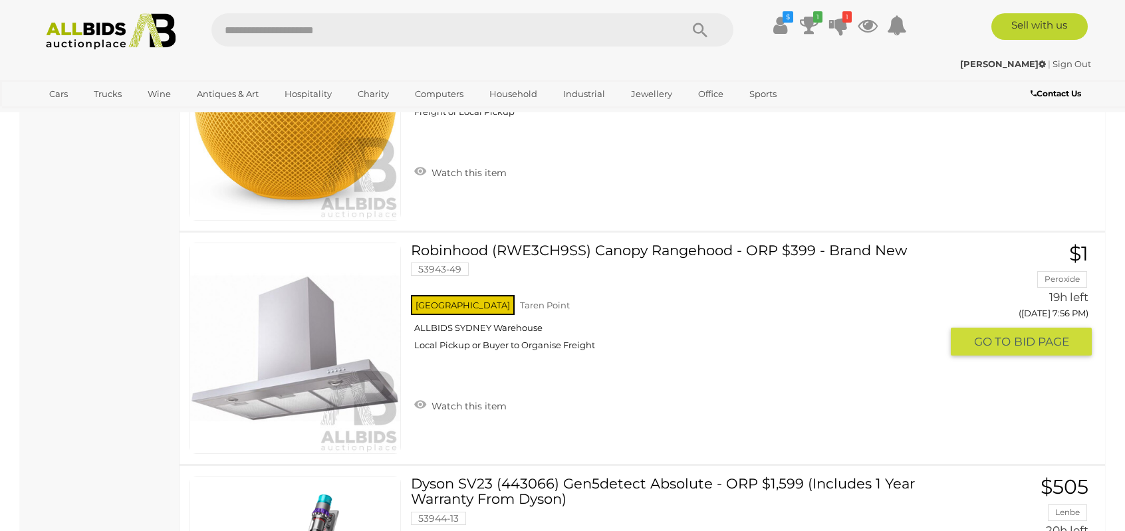
scroll to position [6730, 0]
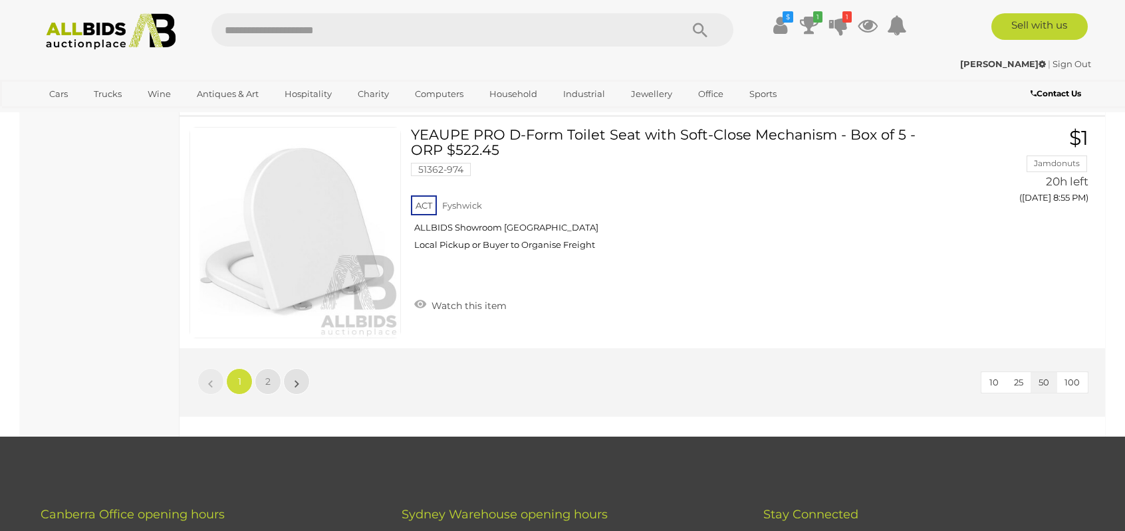
scroll to position [11638, 0]
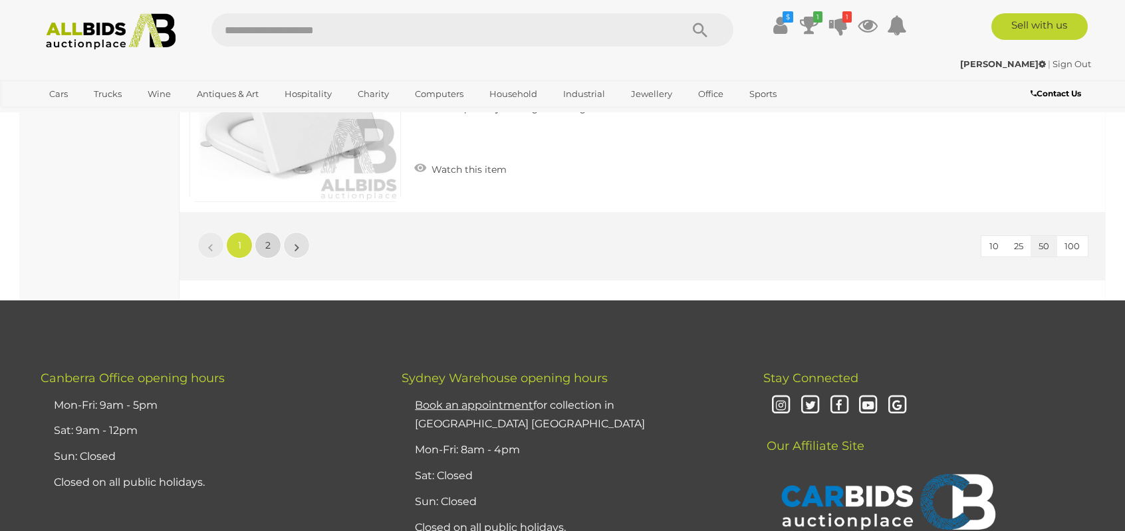
click at [269, 239] on span "2" at bounding box center [267, 245] width 5 height 12
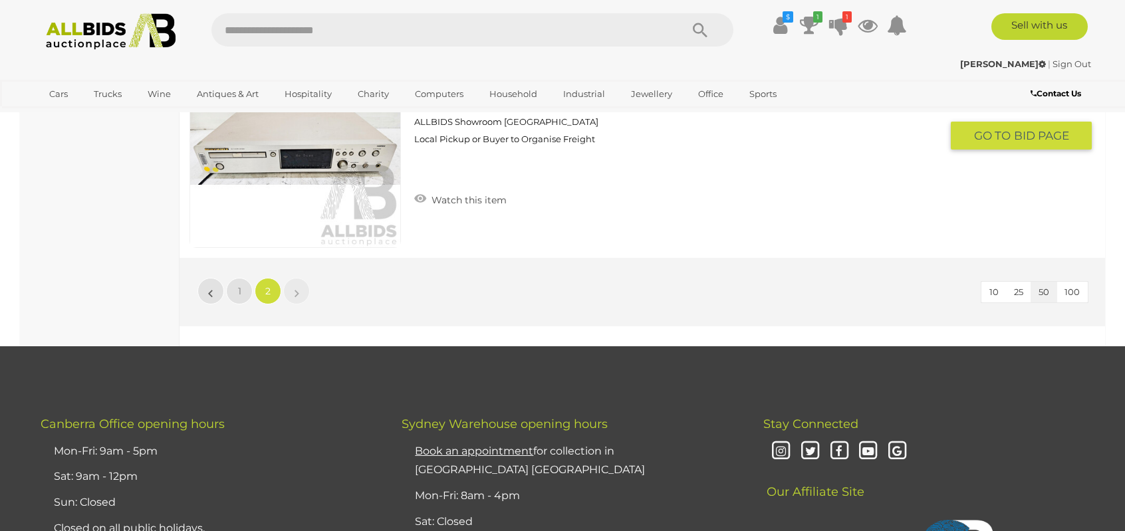
scroll to position [7761, 0]
